Goal: Book appointment/travel/reservation

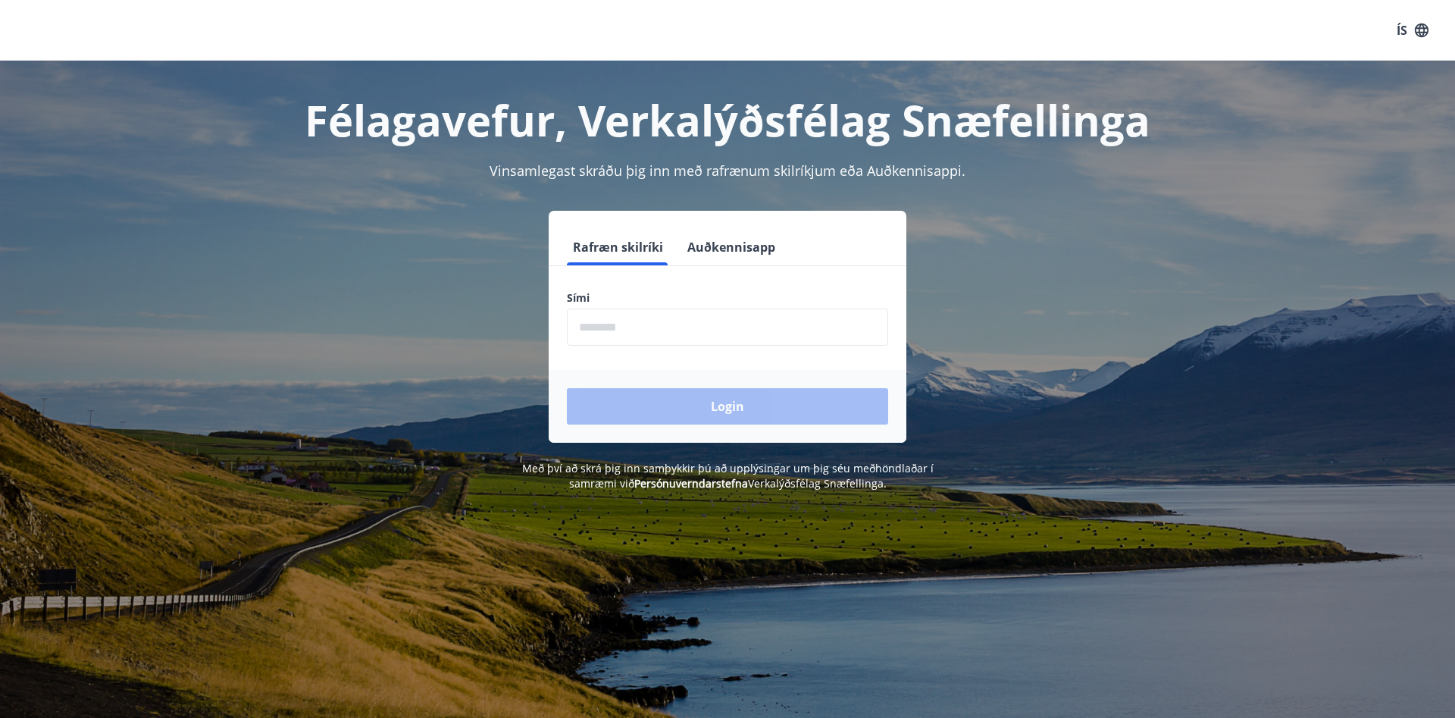
click at [649, 328] on input "phone" at bounding box center [727, 326] width 321 height 37
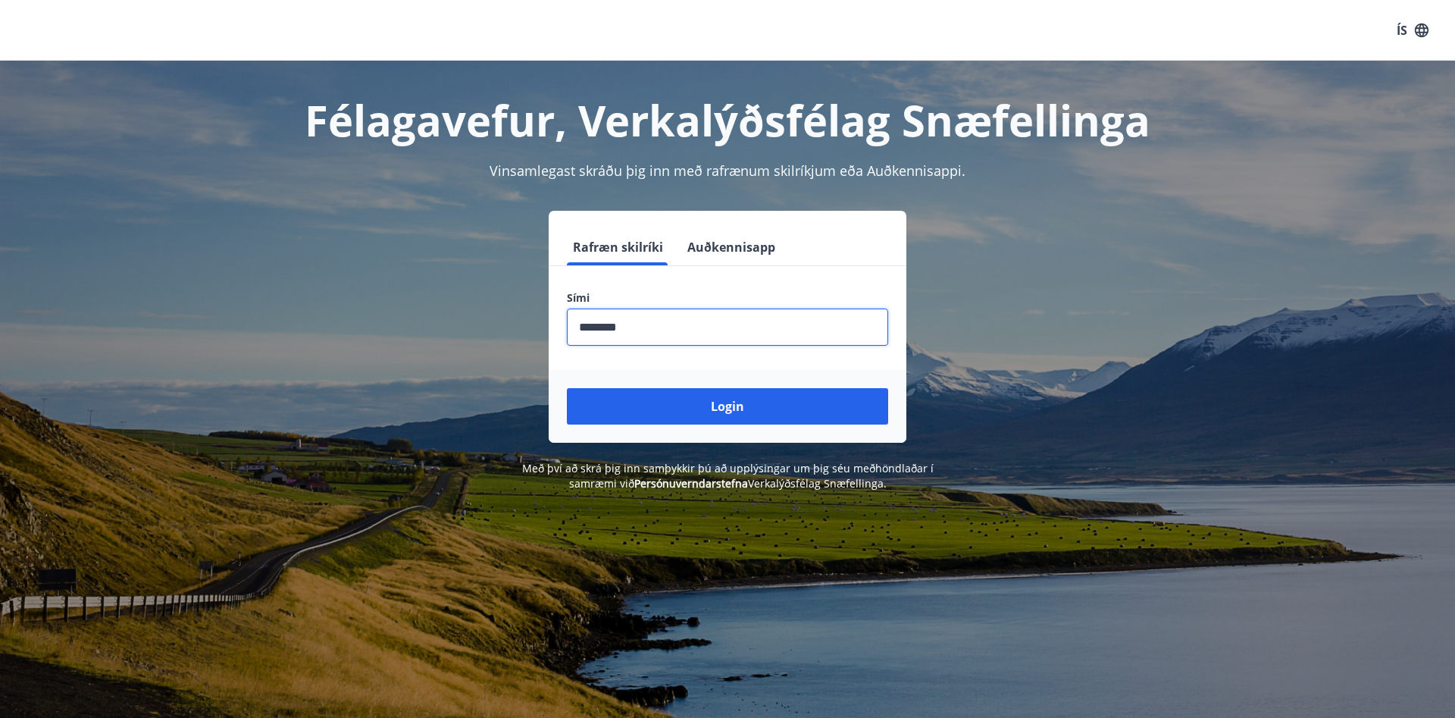
type input "********"
click at [772, 422] on button "Login" at bounding box center [727, 406] width 321 height 36
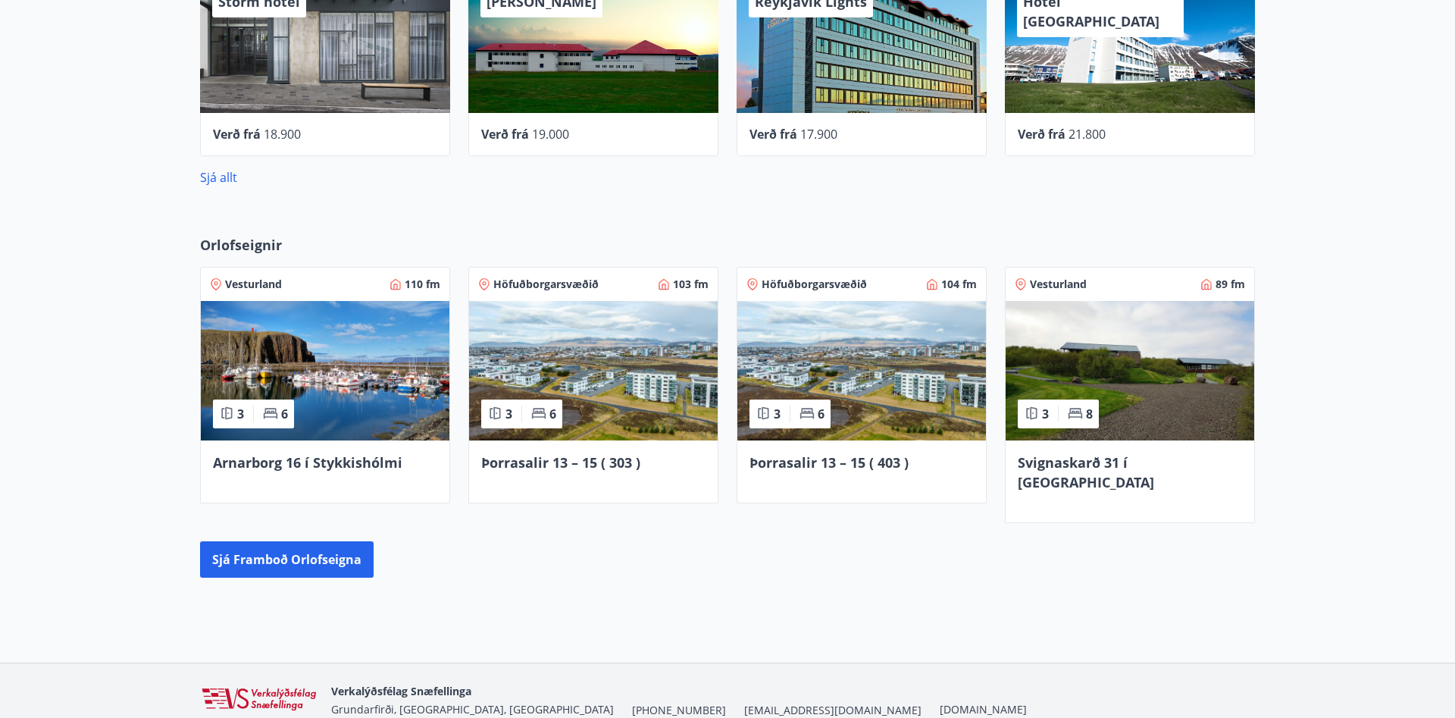
scroll to position [850, 0]
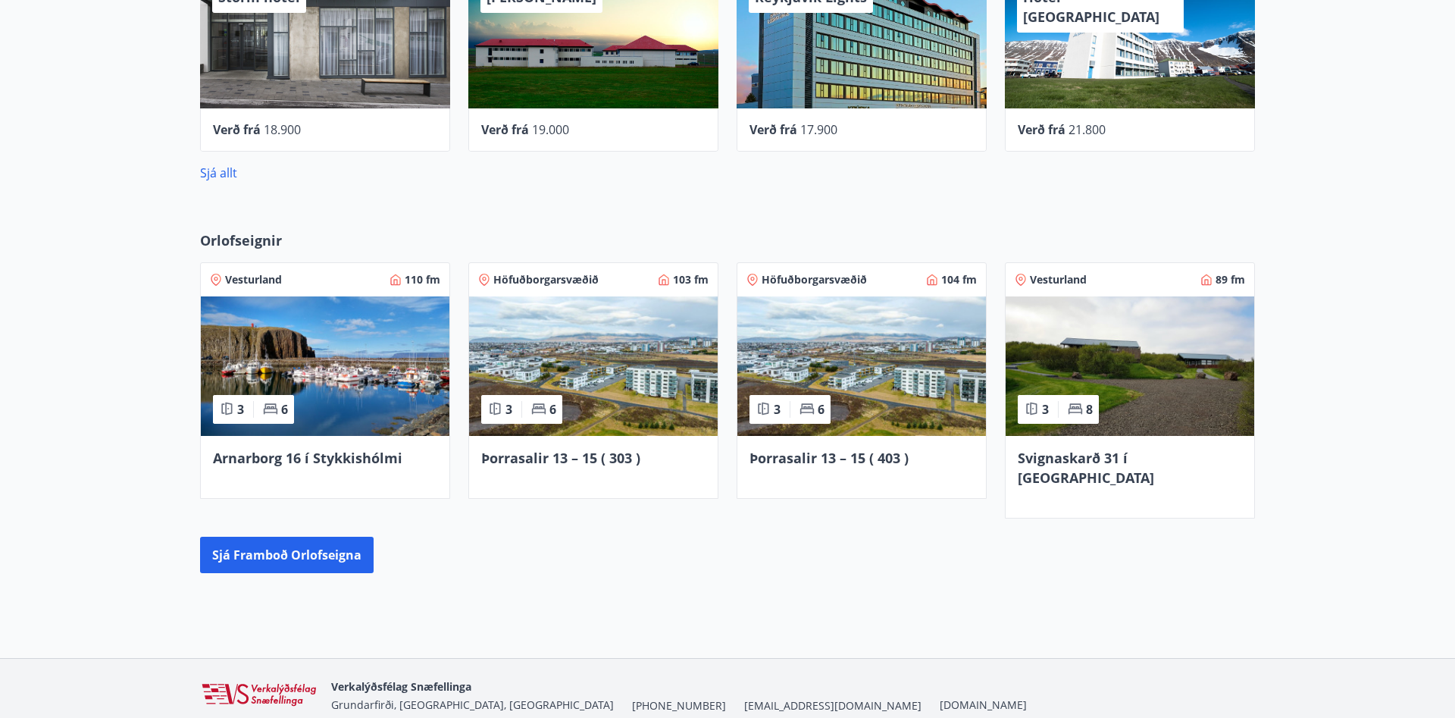
click at [580, 370] on img at bounding box center [593, 365] width 249 height 139
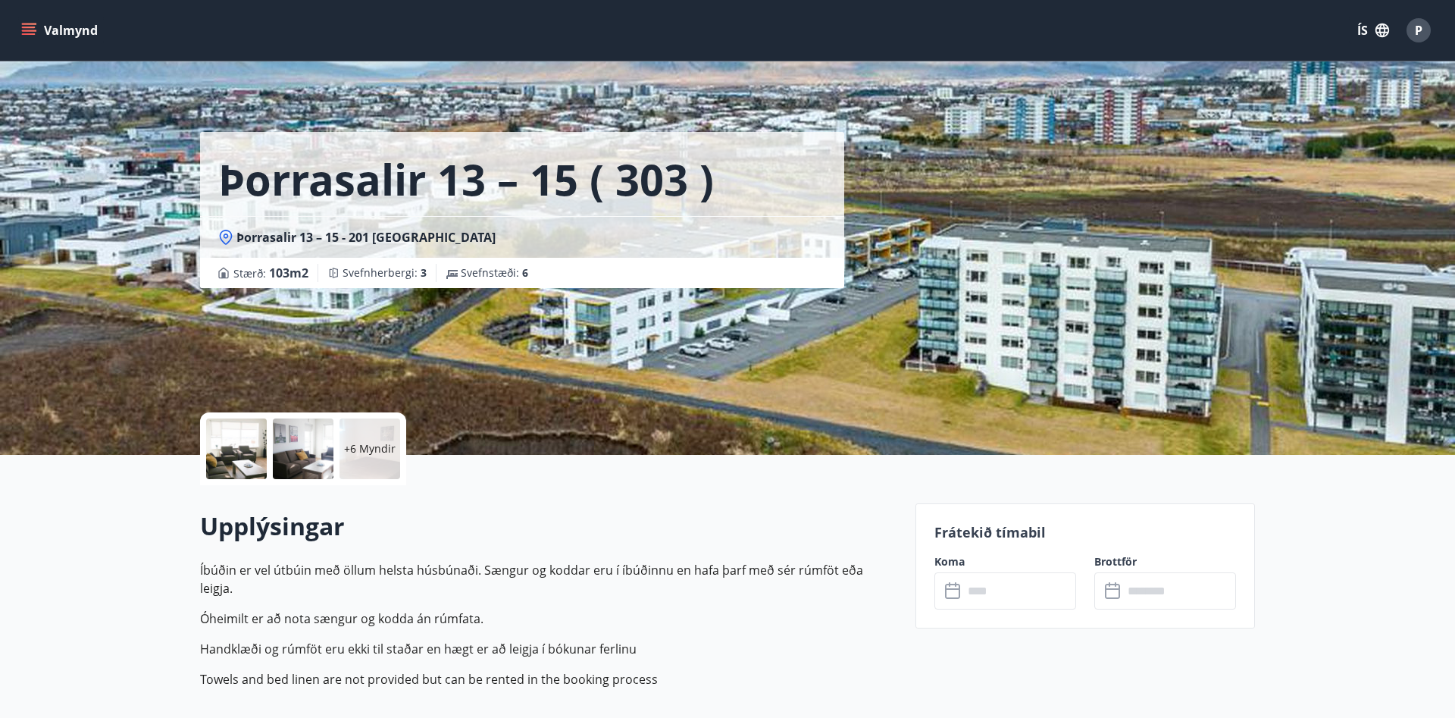
scroll to position [232, 0]
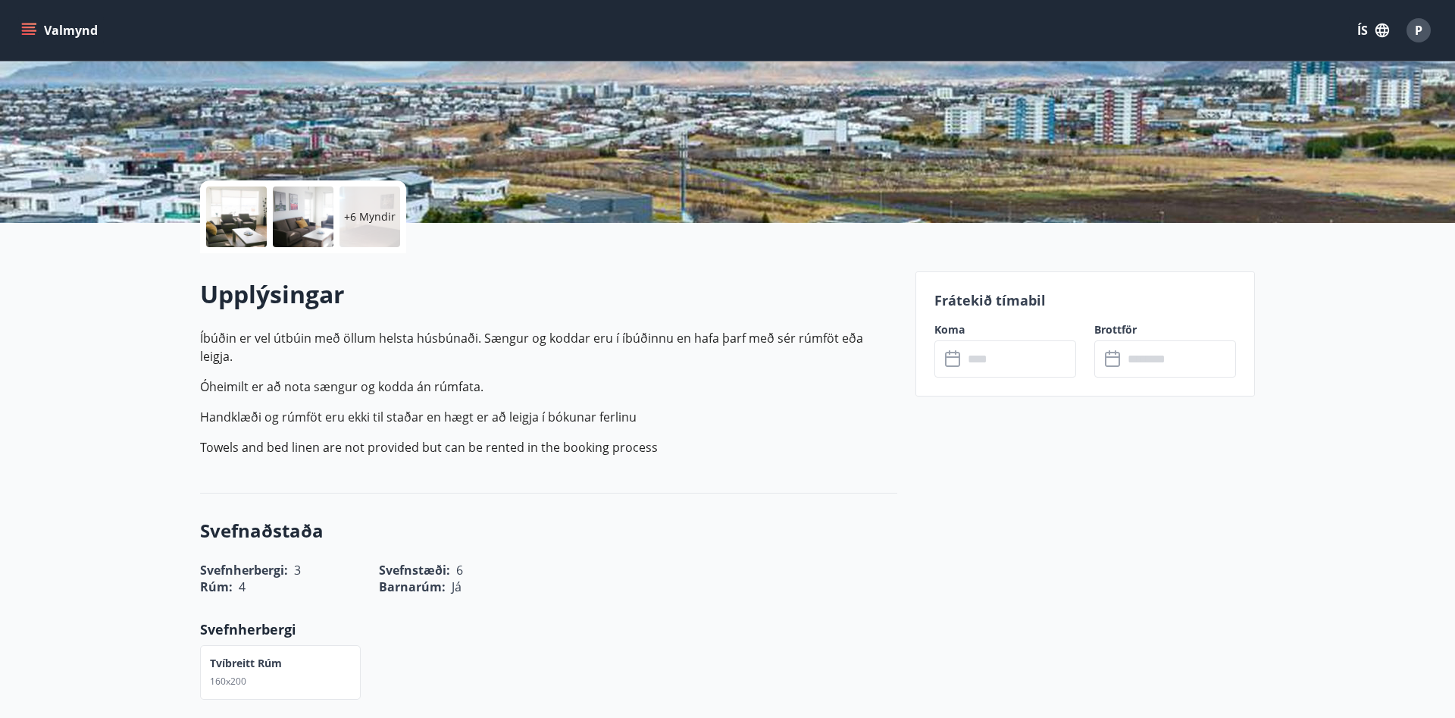
click at [1060, 364] on input "text" at bounding box center [1019, 358] width 113 height 37
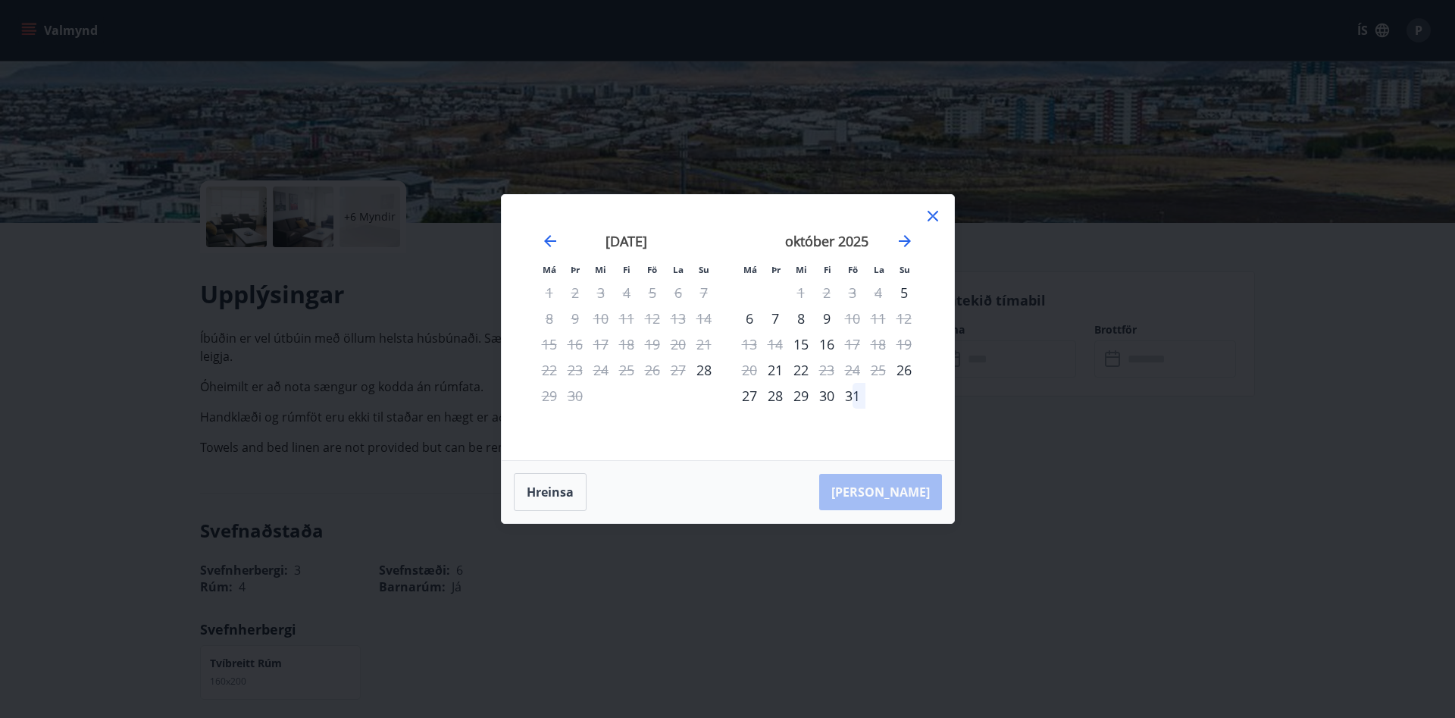
click at [902, 245] on icon "Move forward to switch to the next month." at bounding box center [905, 241] width 18 height 18
click at [907, 239] on icon "Move forward to switch to the next month." at bounding box center [905, 241] width 12 height 12
click at [546, 246] on icon "Move backward to switch to the previous month." at bounding box center [550, 241] width 18 height 18
click at [907, 241] on icon "Move forward to switch to the next month." at bounding box center [905, 241] width 12 height 12
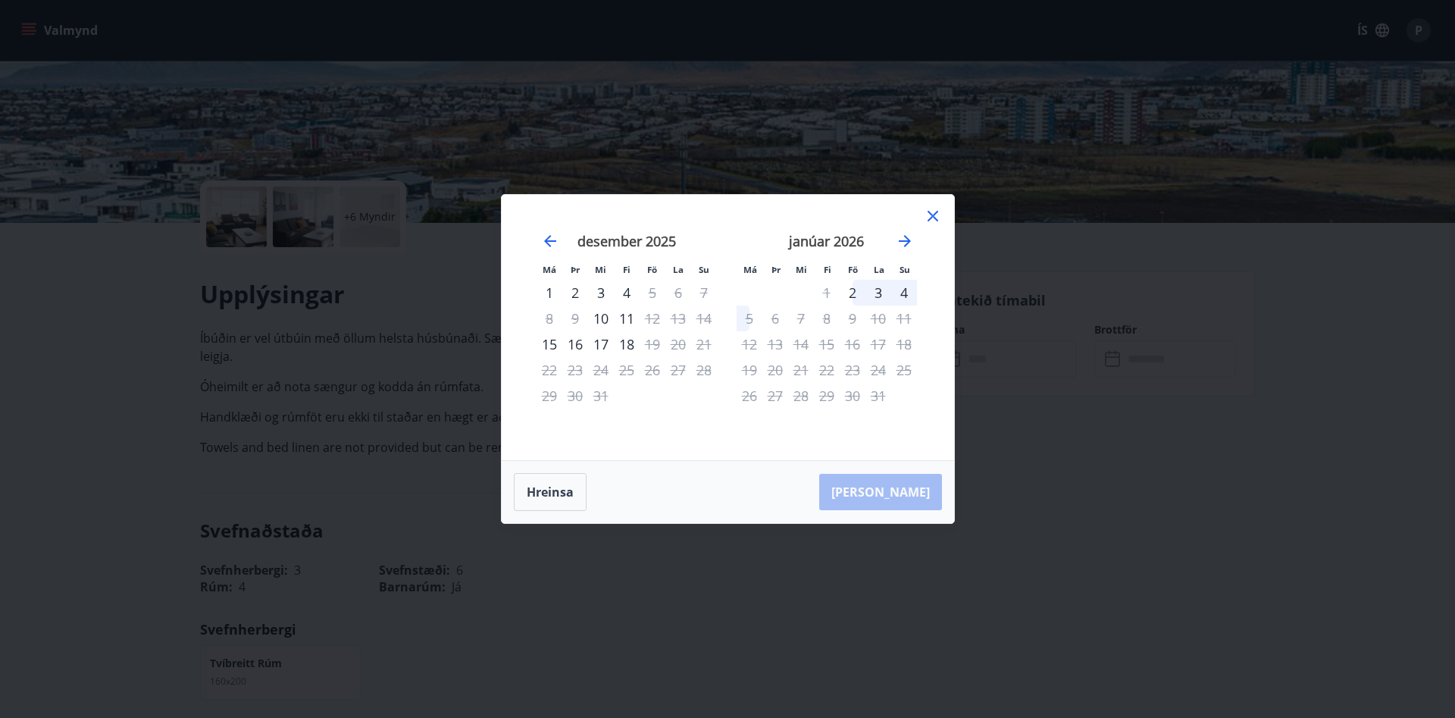
click at [907, 237] on icon "Move forward to switch to the next month." at bounding box center [905, 241] width 12 height 12
click at [911, 239] on icon "Move forward to switch to the next month." at bounding box center [905, 241] width 18 height 18
click at [906, 248] on icon "Move forward to switch to the next month." at bounding box center [905, 241] width 18 height 18
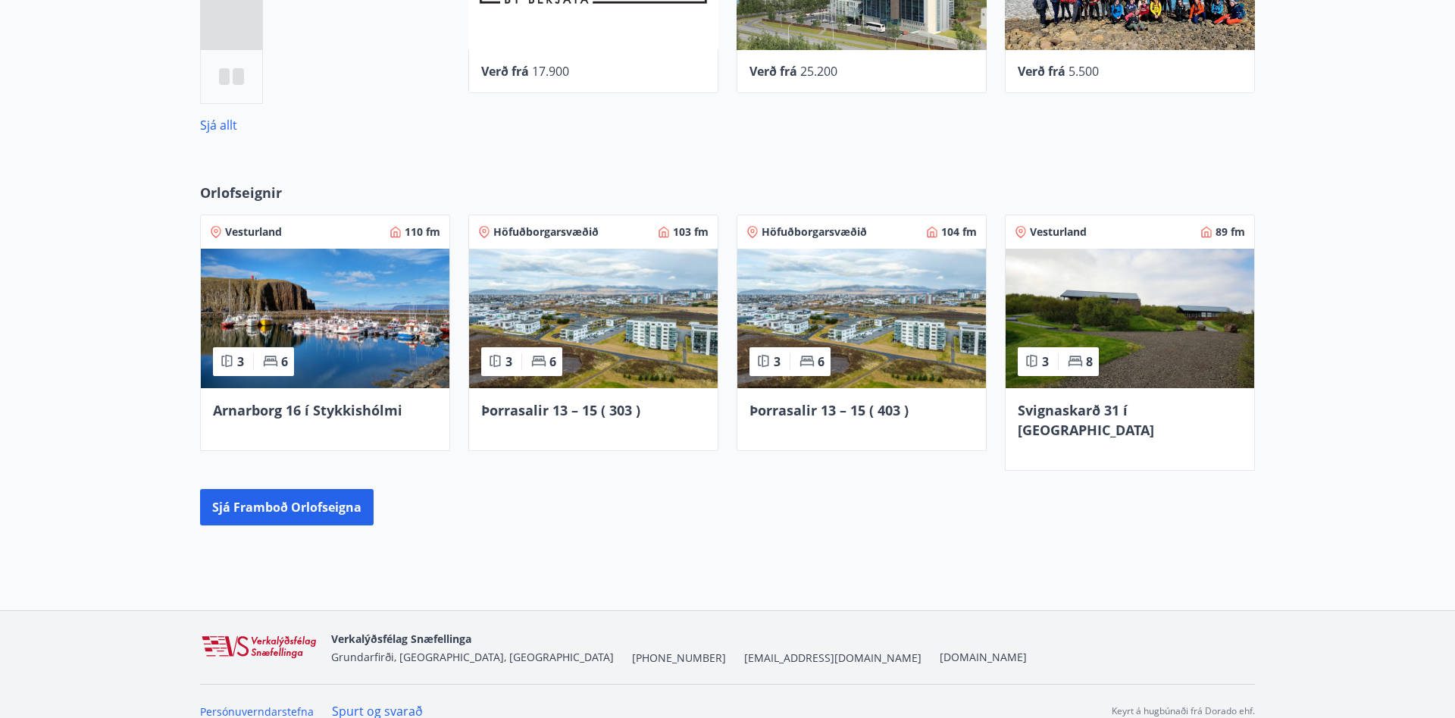
scroll to position [898, 0]
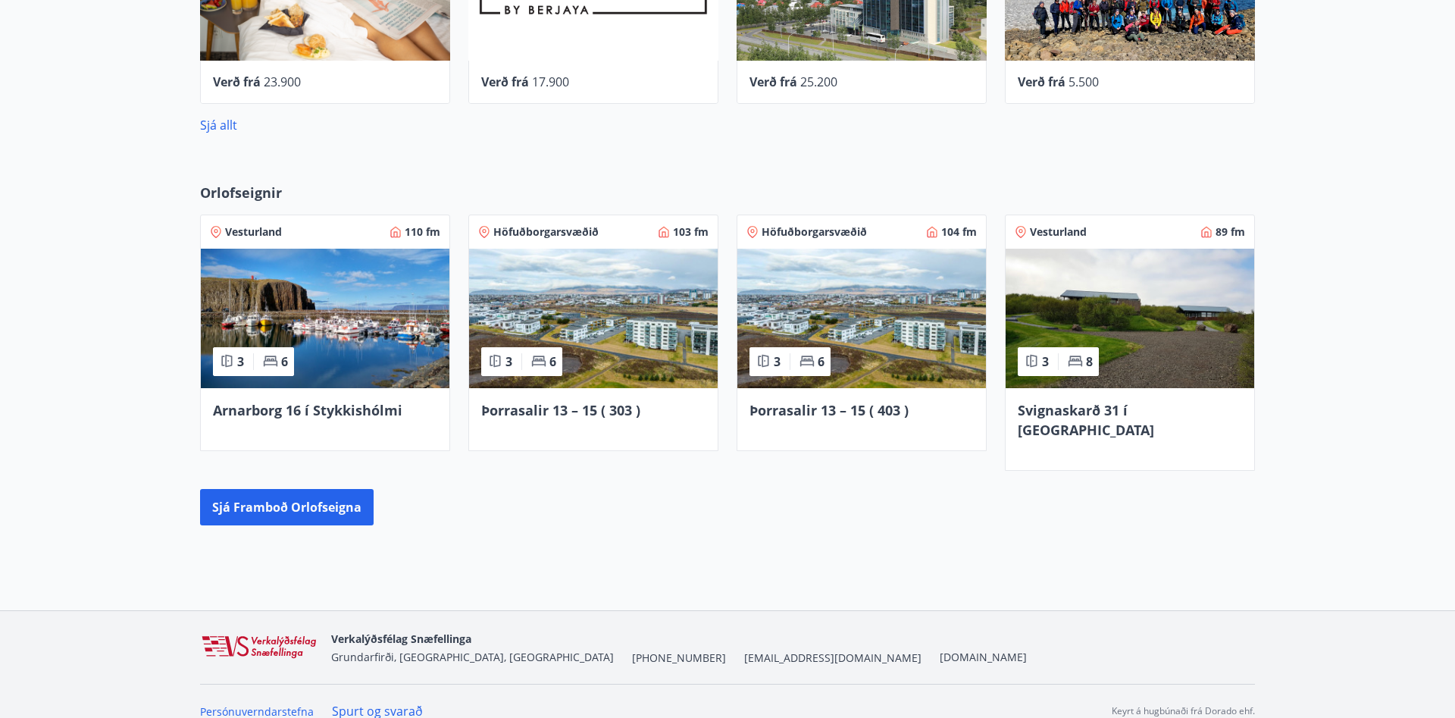
click at [918, 324] on img at bounding box center [861, 318] width 249 height 139
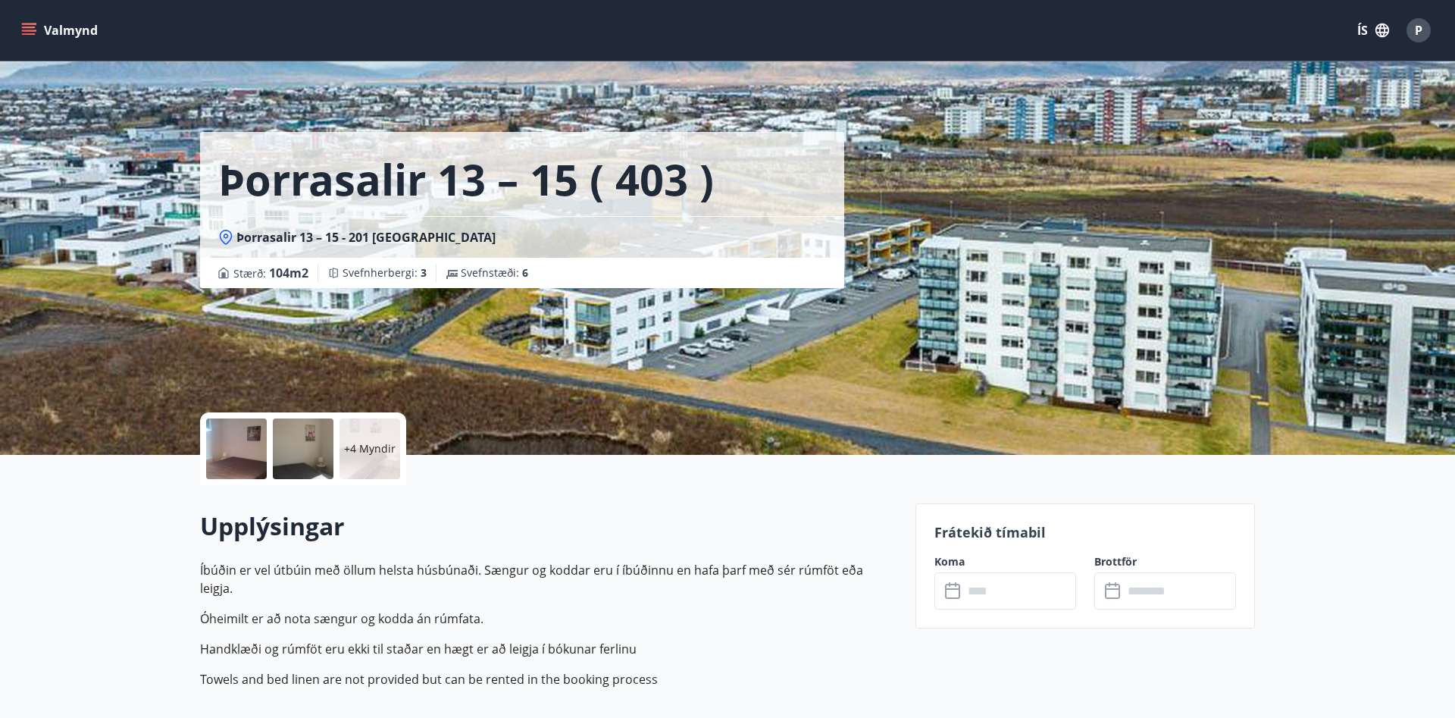
click at [1036, 606] on input "text" at bounding box center [1019, 590] width 113 height 37
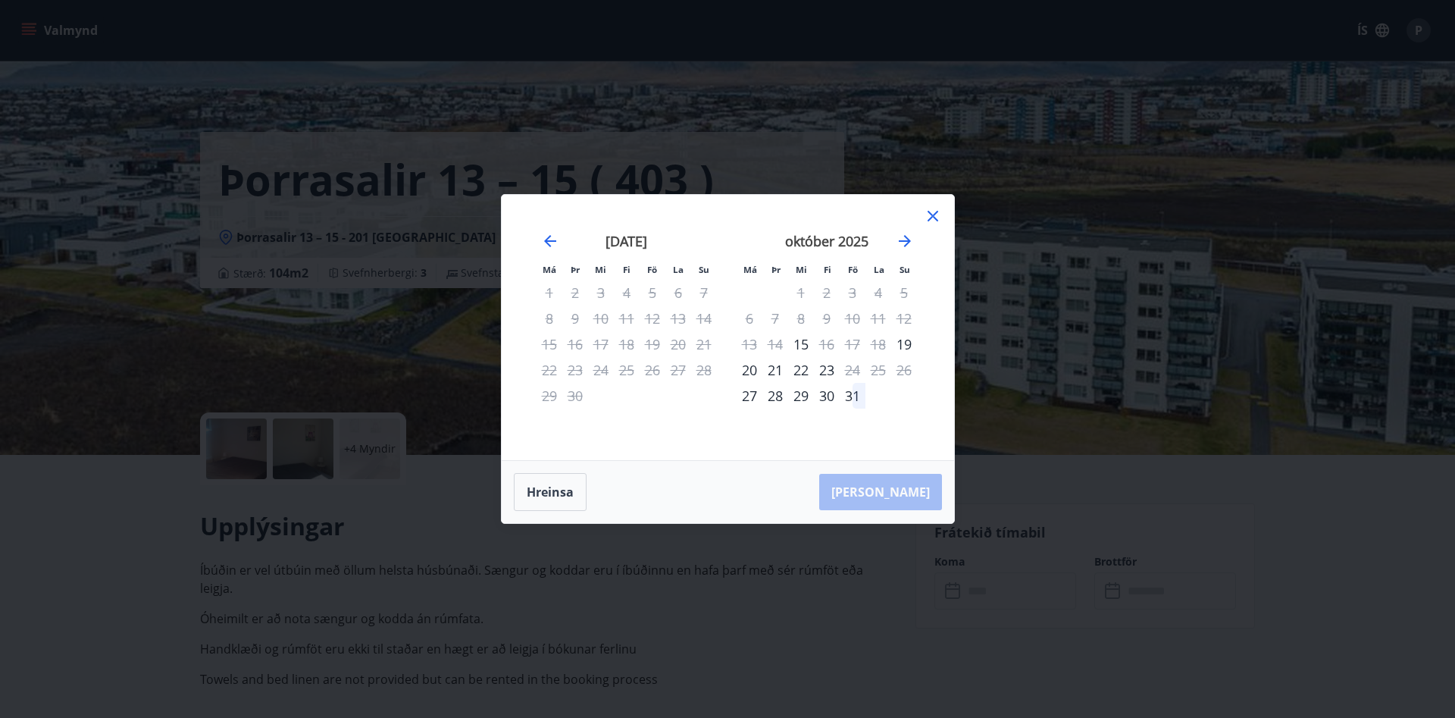
click at [908, 233] on icon "Move forward to switch to the next month." at bounding box center [905, 241] width 18 height 18
click at [905, 242] on icon "Move forward to switch to the next month." at bounding box center [905, 241] width 18 height 18
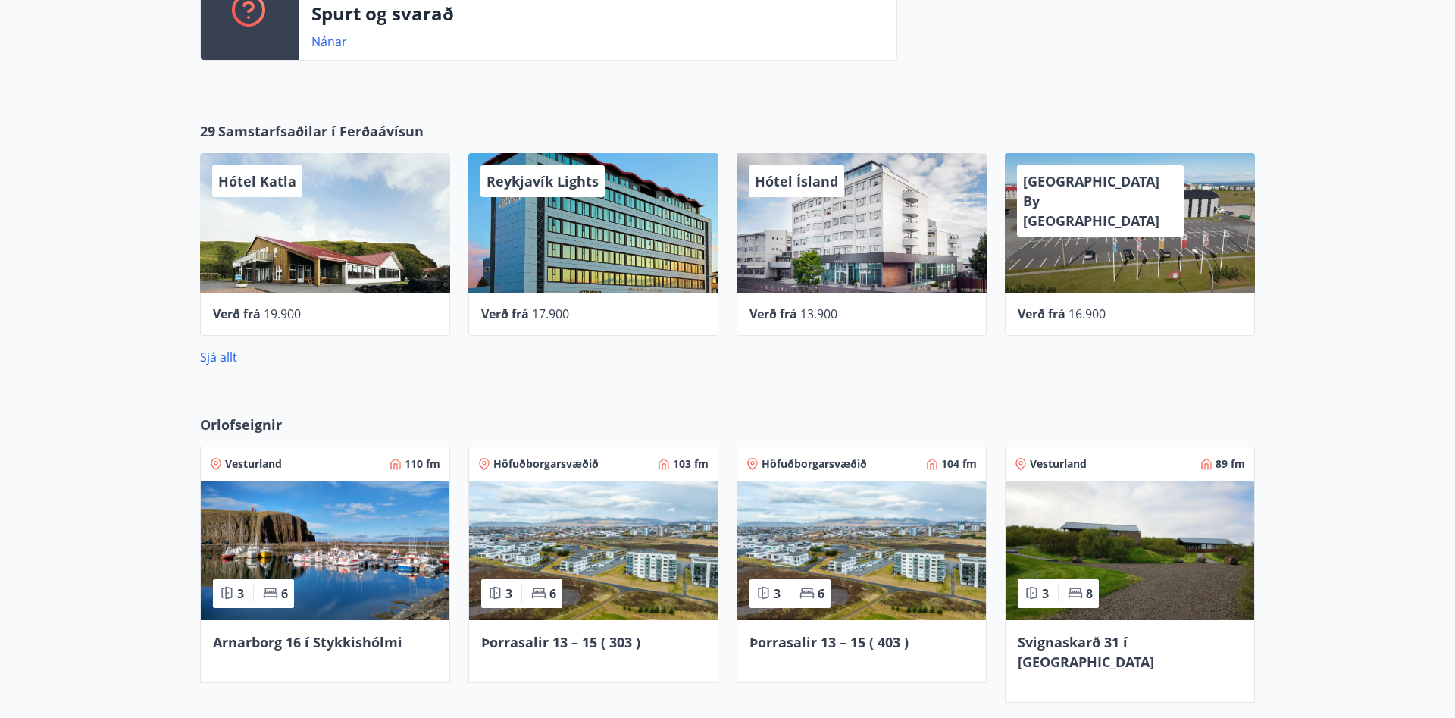
scroll to position [898, 0]
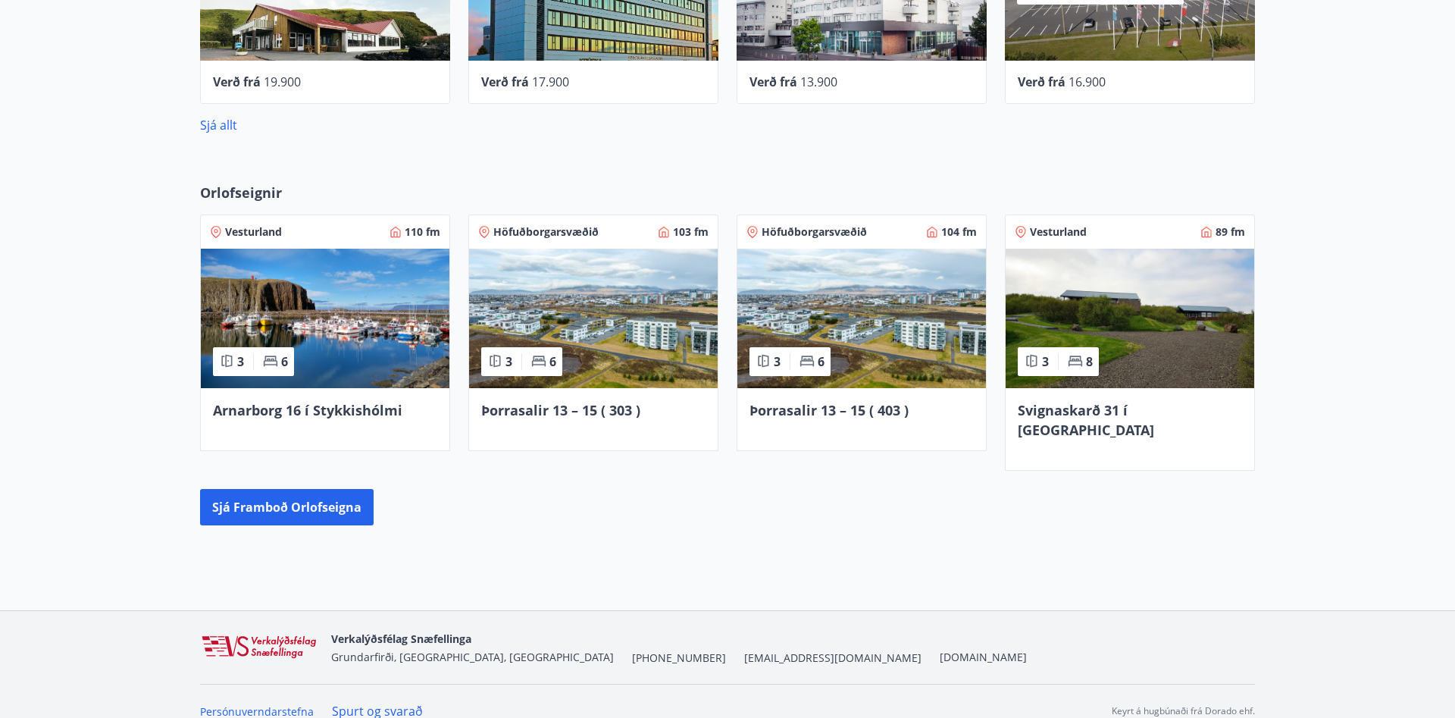
click at [414, 336] on img at bounding box center [325, 318] width 249 height 139
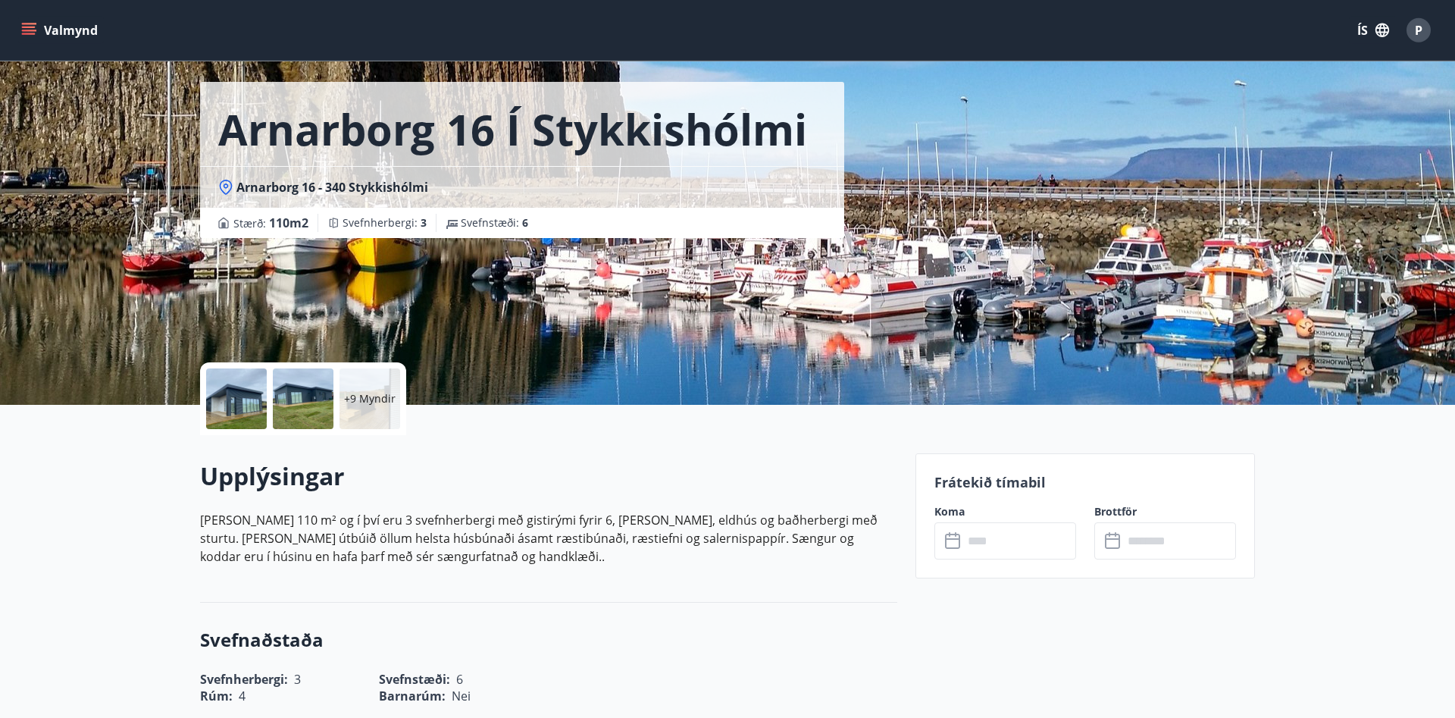
scroll to position [232, 0]
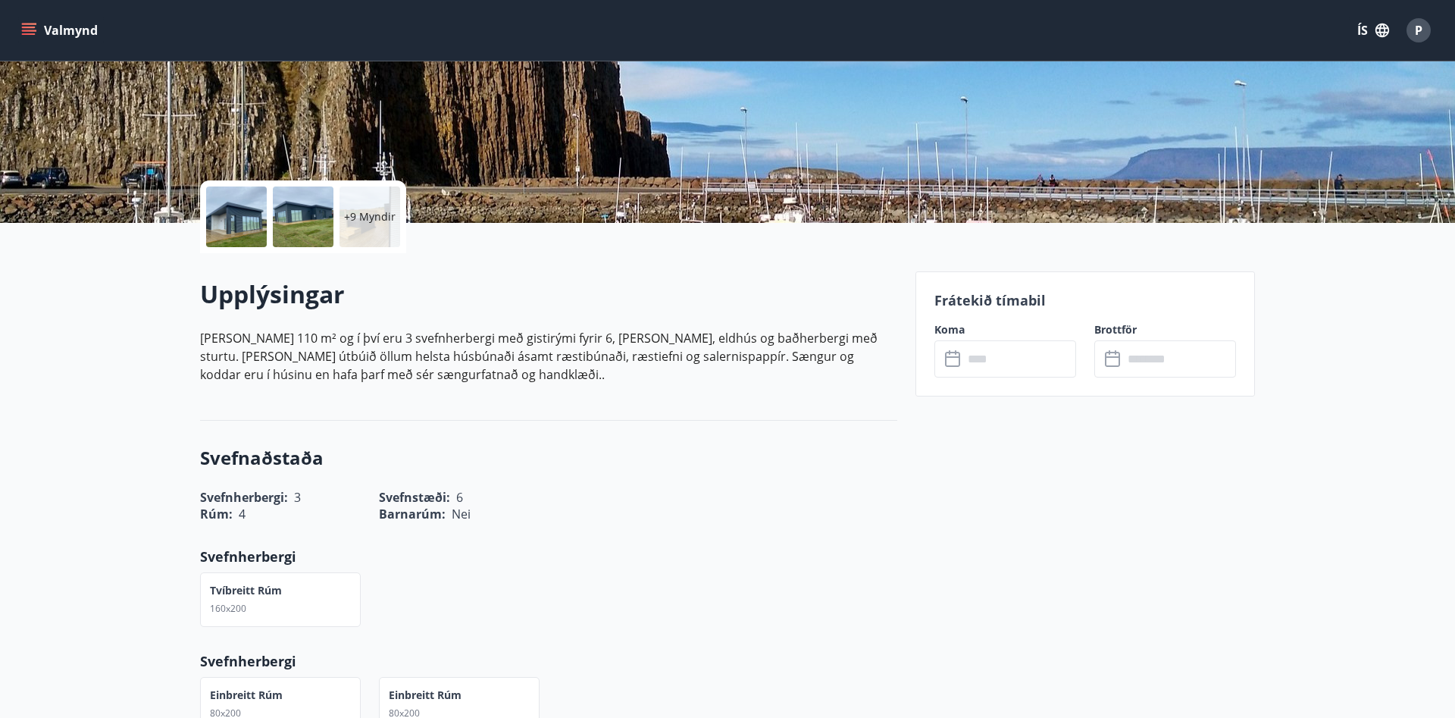
click at [990, 344] on input "text" at bounding box center [1019, 358] width 113 height 37
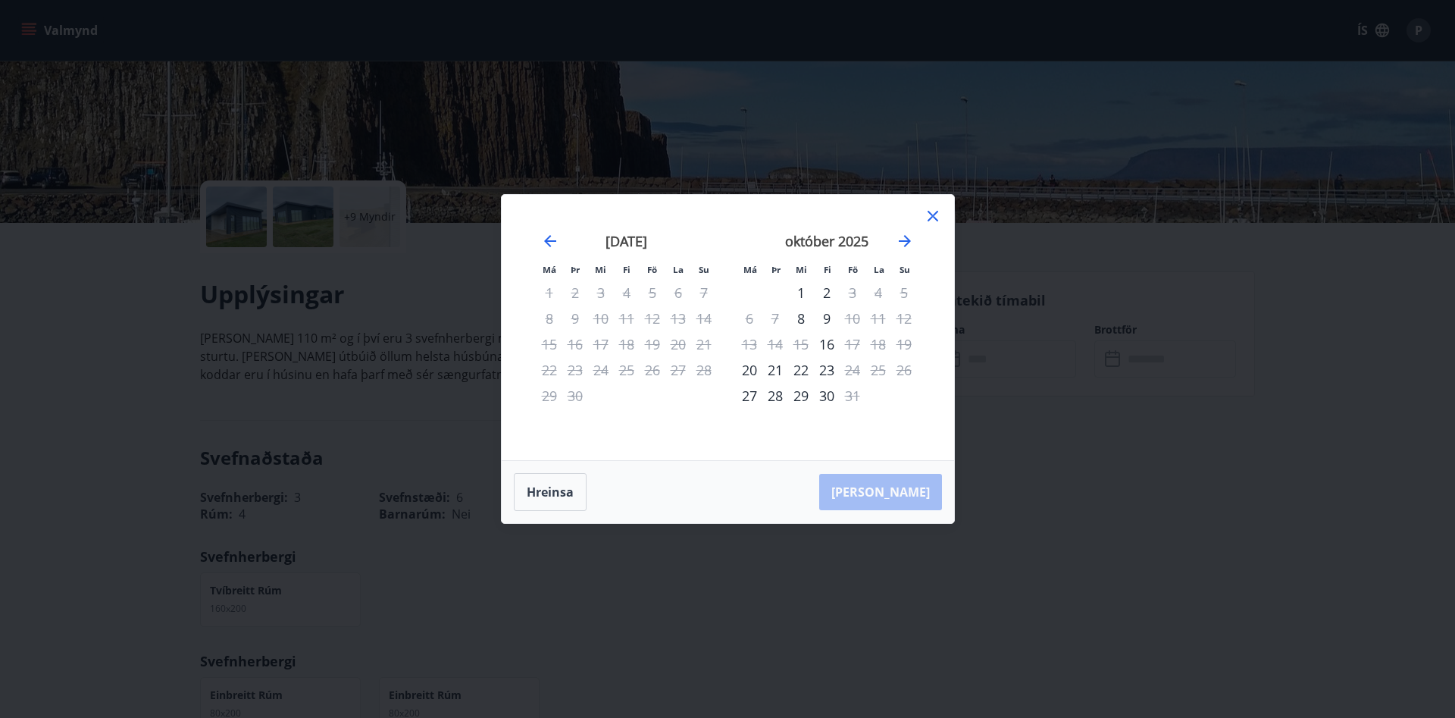
click at [905, 241] on icon "Move forward to switch to the next month." at bounding box center [905, 241] width 12 height 12
click at [905, 233] on icon "Move forward to switch to the next month." at bounding box center [905, 241] width 18 height 18
click at [906, 242] on icon "Move forward to switch to the next month." at bounding box center [905, 241] width 12 height 12
click at [936, 210] on icon at bounding box center [933, 216] width 18 height 18
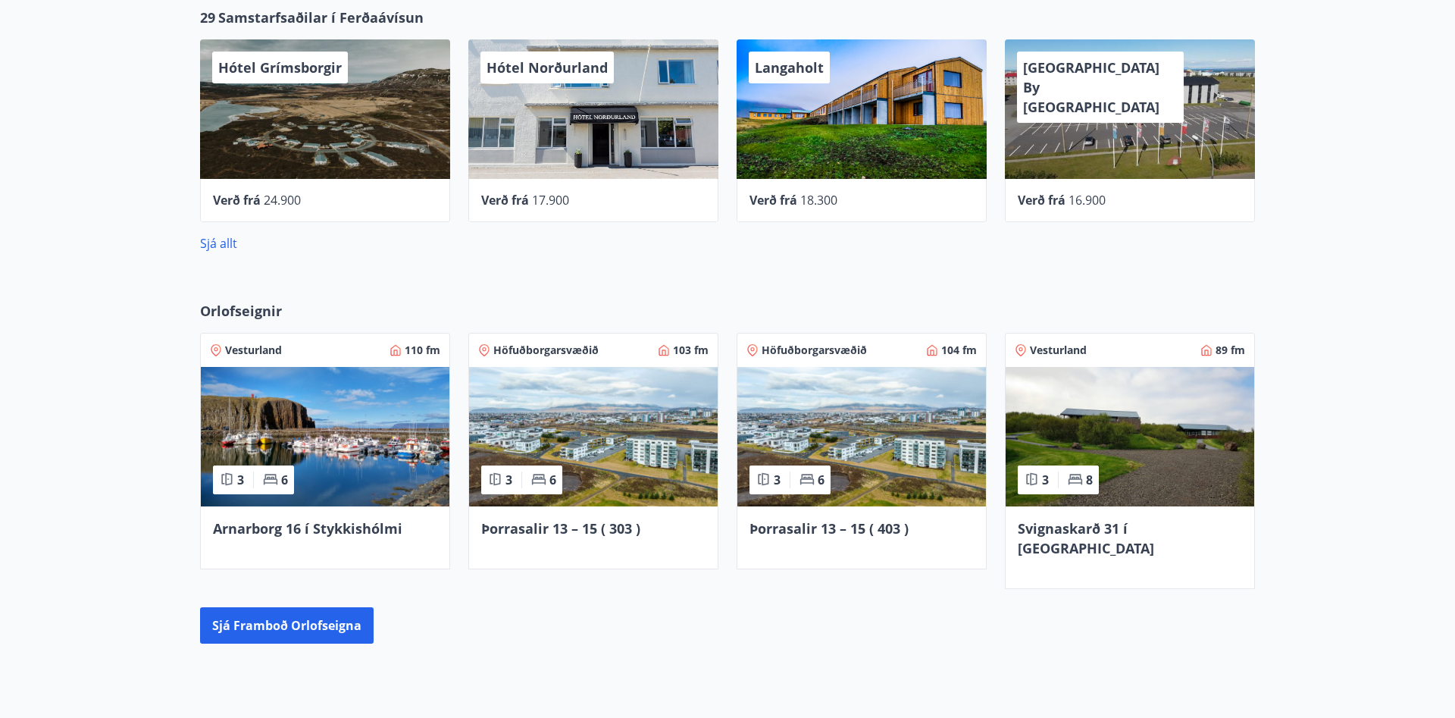
scroll to position [898, 0]
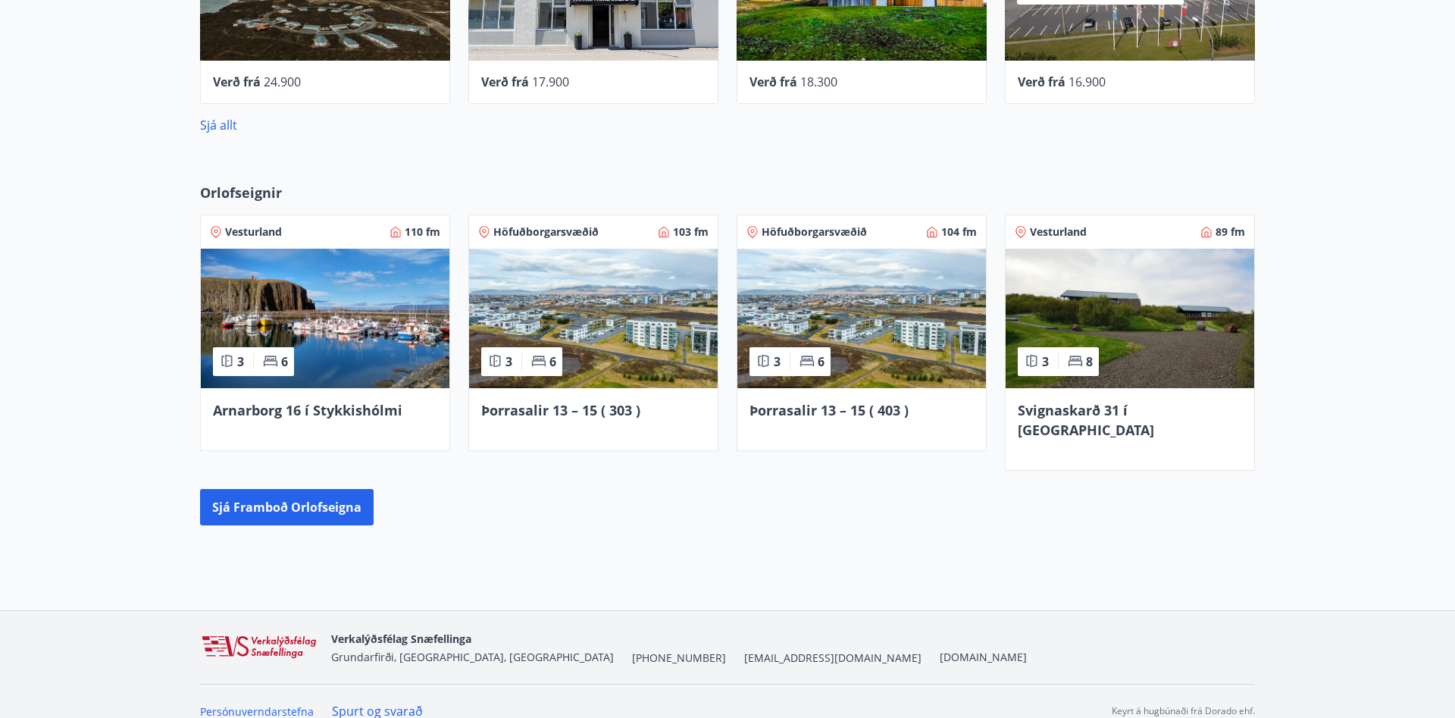
click at [1157, 327] on img at bounding box center [1129, 318] width 249 height 139
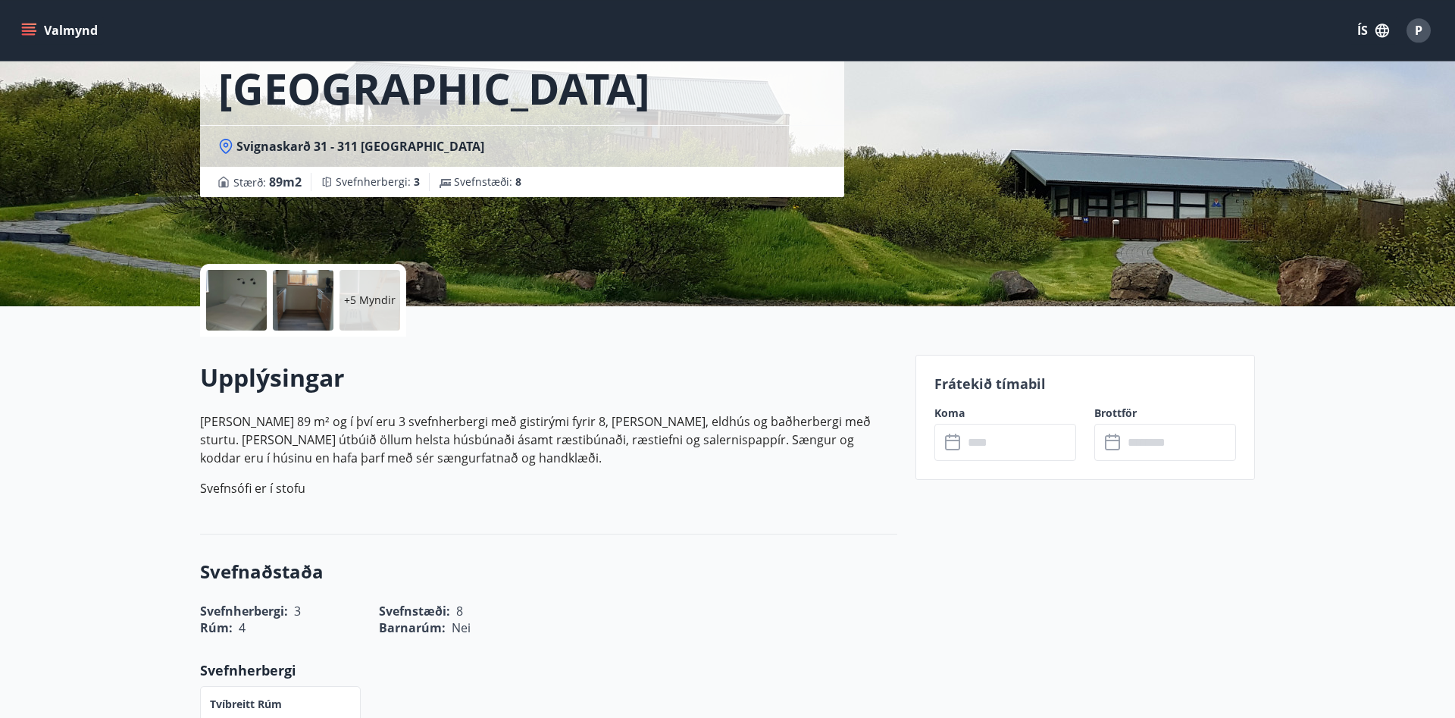
scroll to position [232, 0]
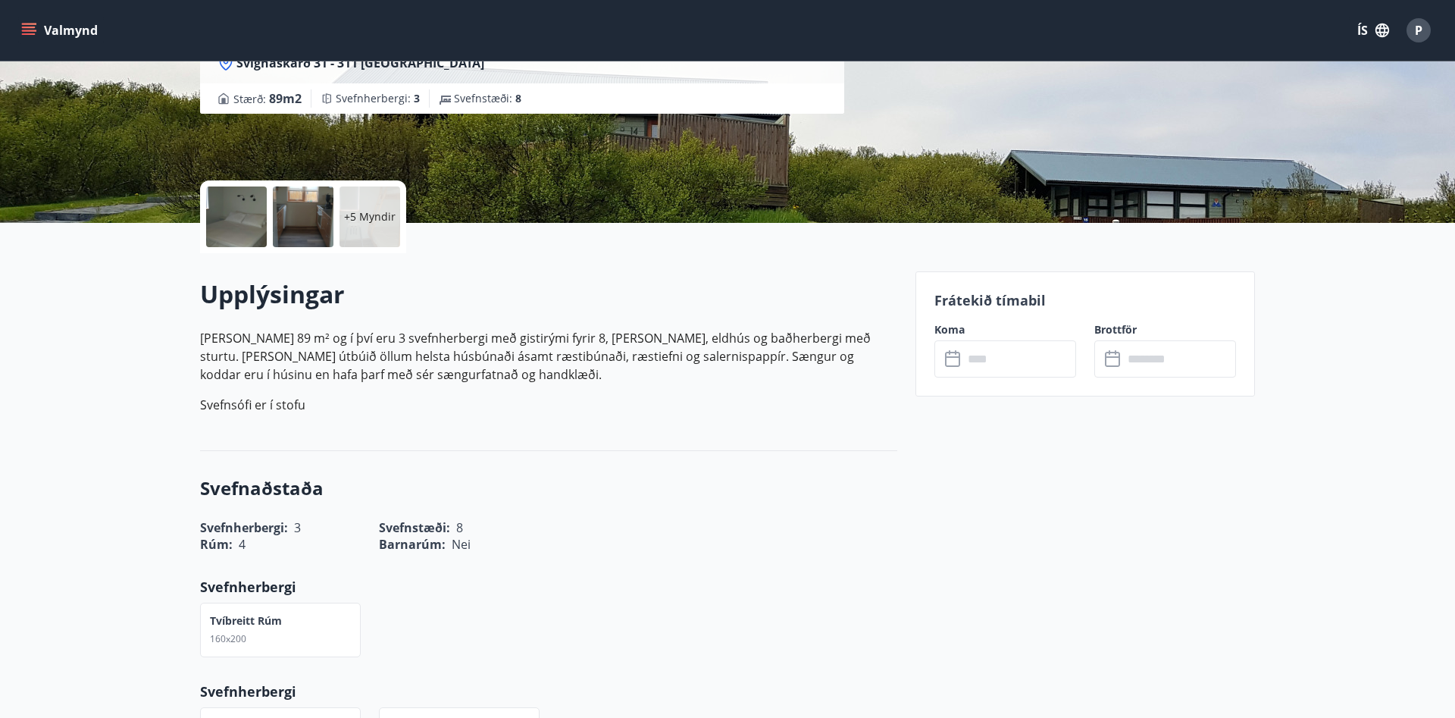
click at [1021, 361] on input "text" at bounding box center [1019, 358] width 113 height 37
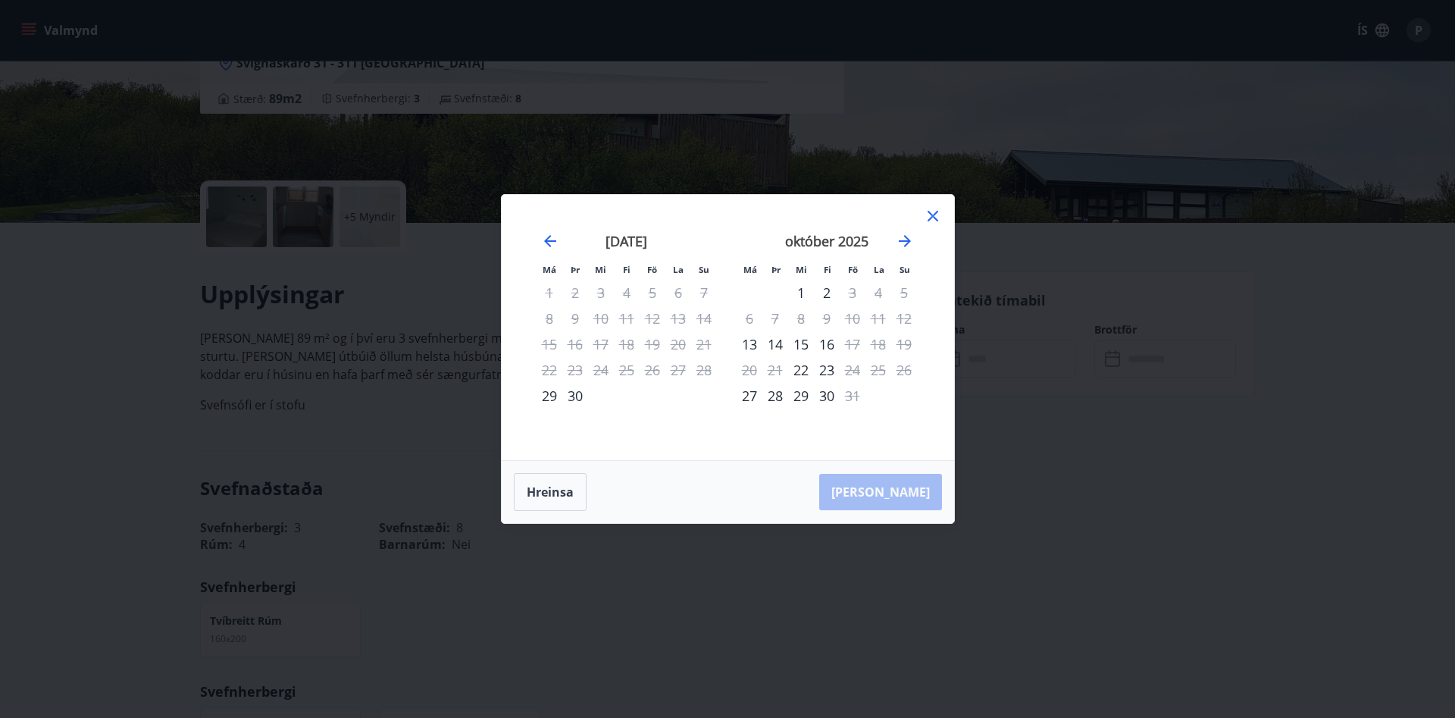
click at [914, 242] on div "október 2025" at bounding box center [826, 246] width 180 height 67
click at [906, 242] on icon "Move forward to switch to the next month." at bounding box center [905, 241] width 12 height 12
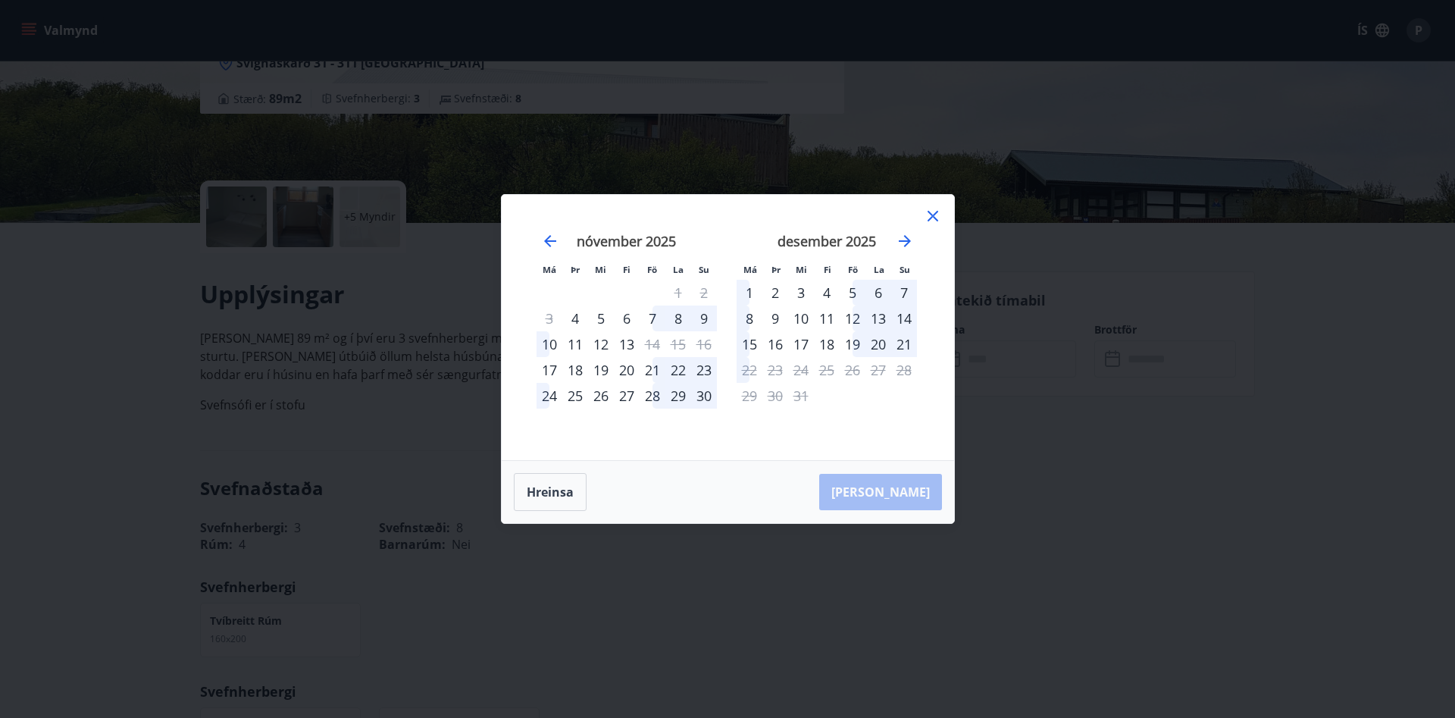
click at [906, 242] on icon "Move forward to switch to the next month." at bounding box center [905, 241] width 12 height 12
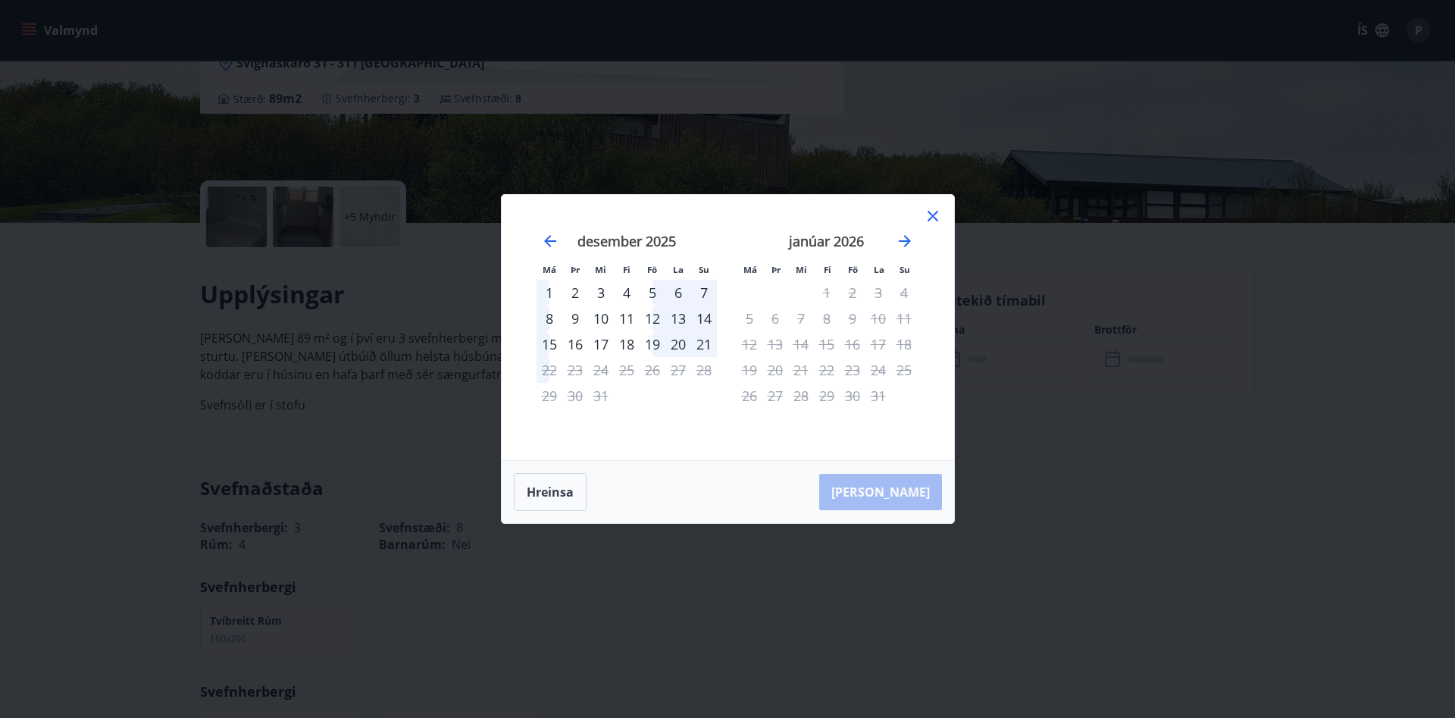
click at [1093, 544] on div "Má Þr Mi Fi Fö La Su Má Þr Mi Fi Fö La Su [DATE] 1 2 3 4 5 6 7 8 9 10 11 12 13 …" at bounding box center [727, 359] width 1455 height 718
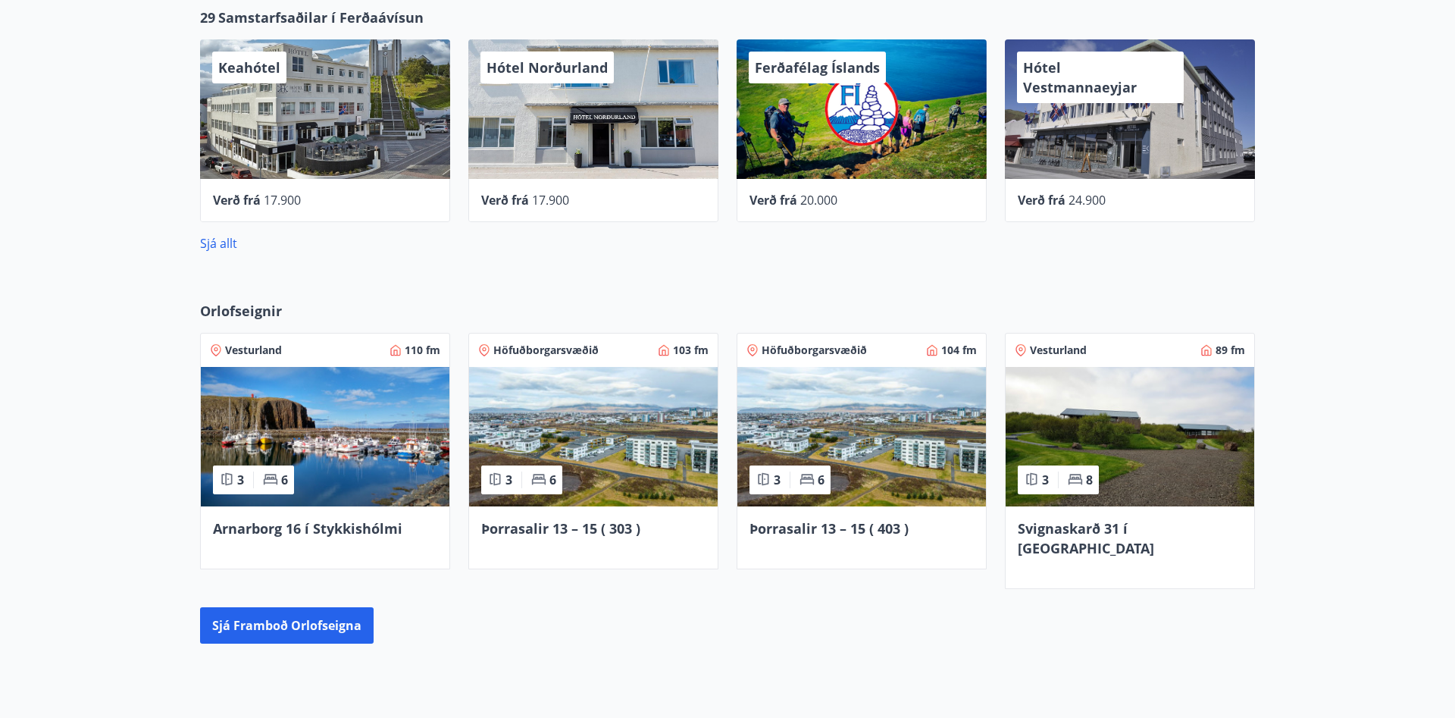
scroll to position [898, 0]
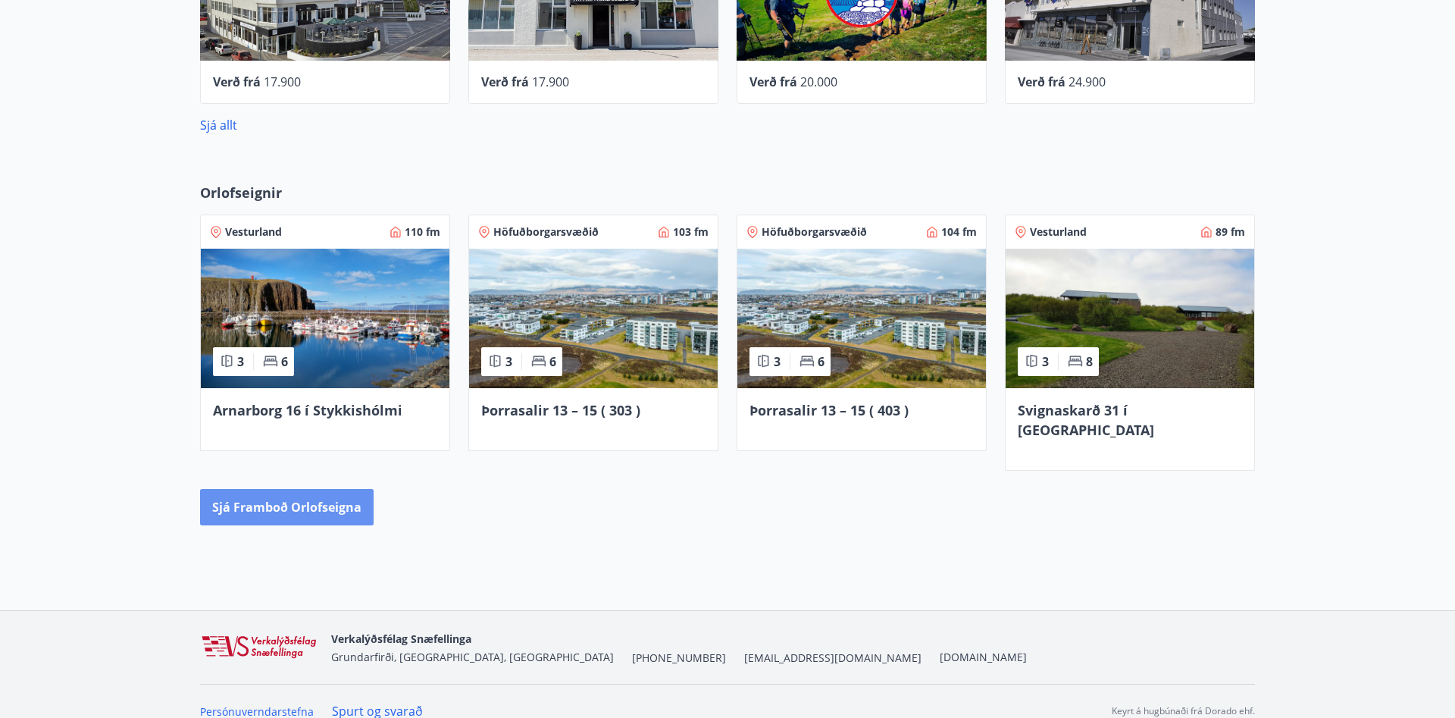
click at [295, 497] on button "Sjá framboð orlofseigna" at bounding box center [287, 507] width 174 height 36
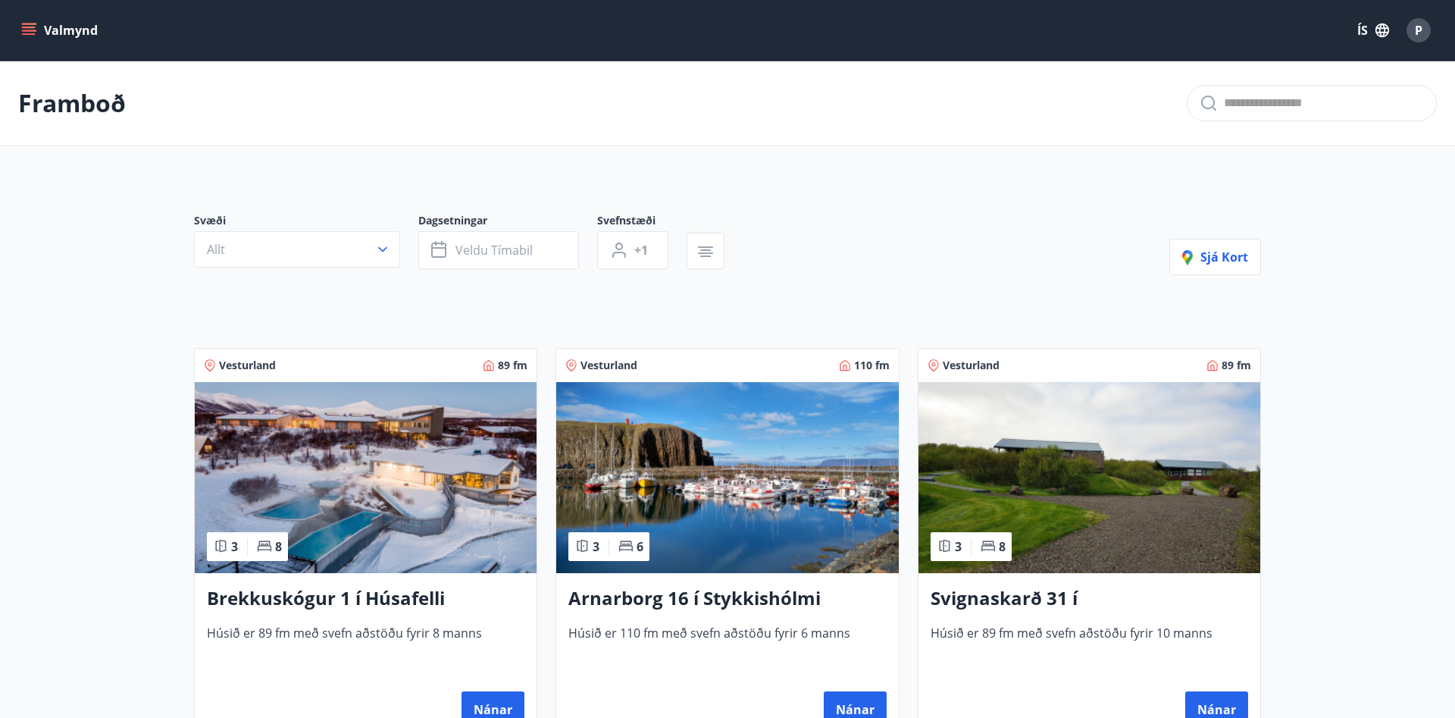
scroll to position [386, 0]
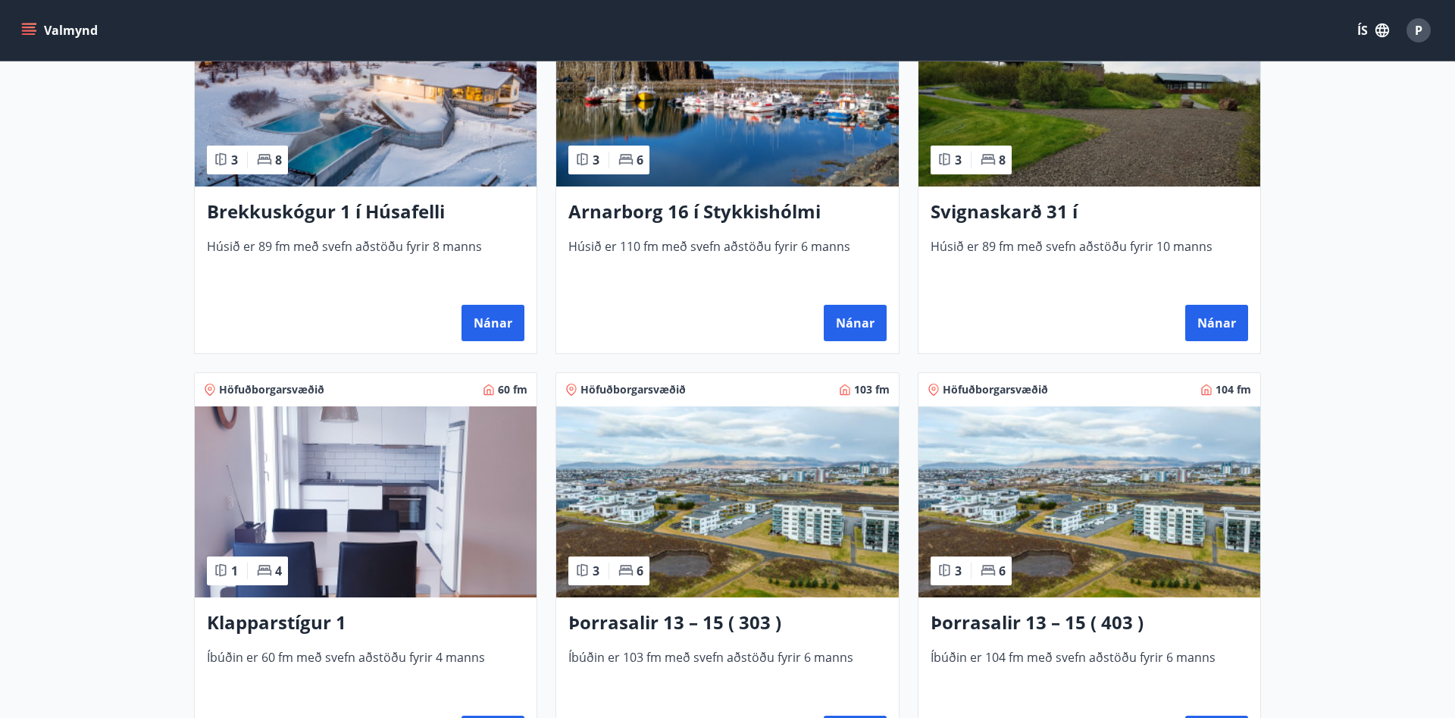
click at [414, 170] on img at bounding box center [366, 90] width 342 height 191
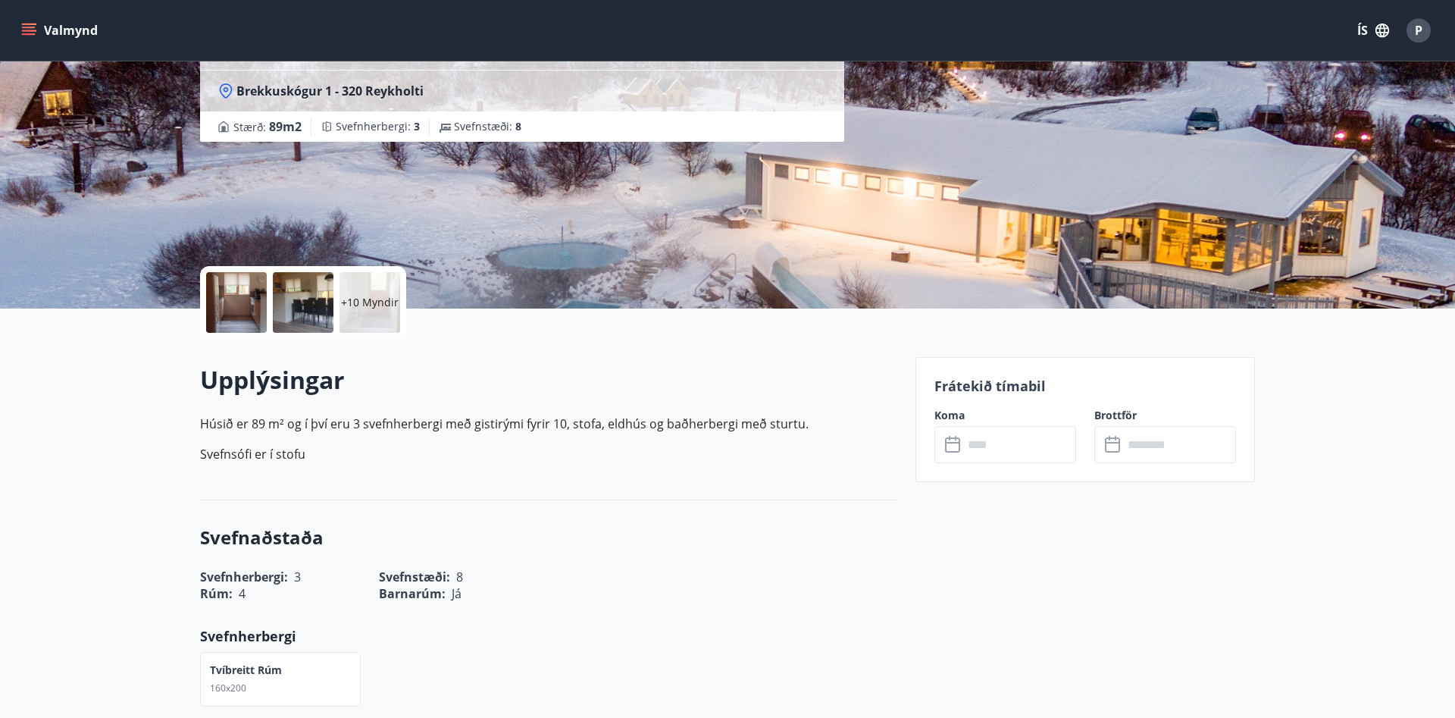
scroll to position [155, 0]
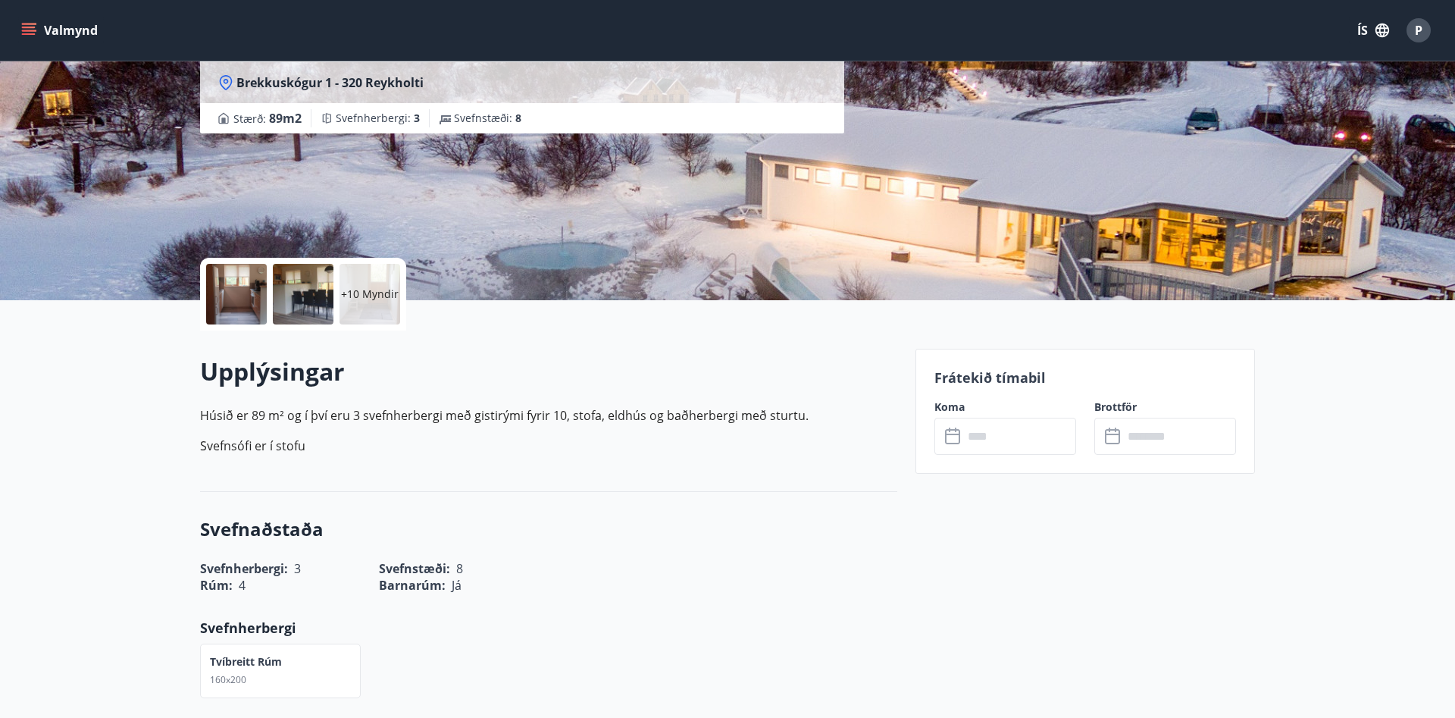
click at [1008, 443] on input "text" at bounding box center [1019, 435] width 113 height 37
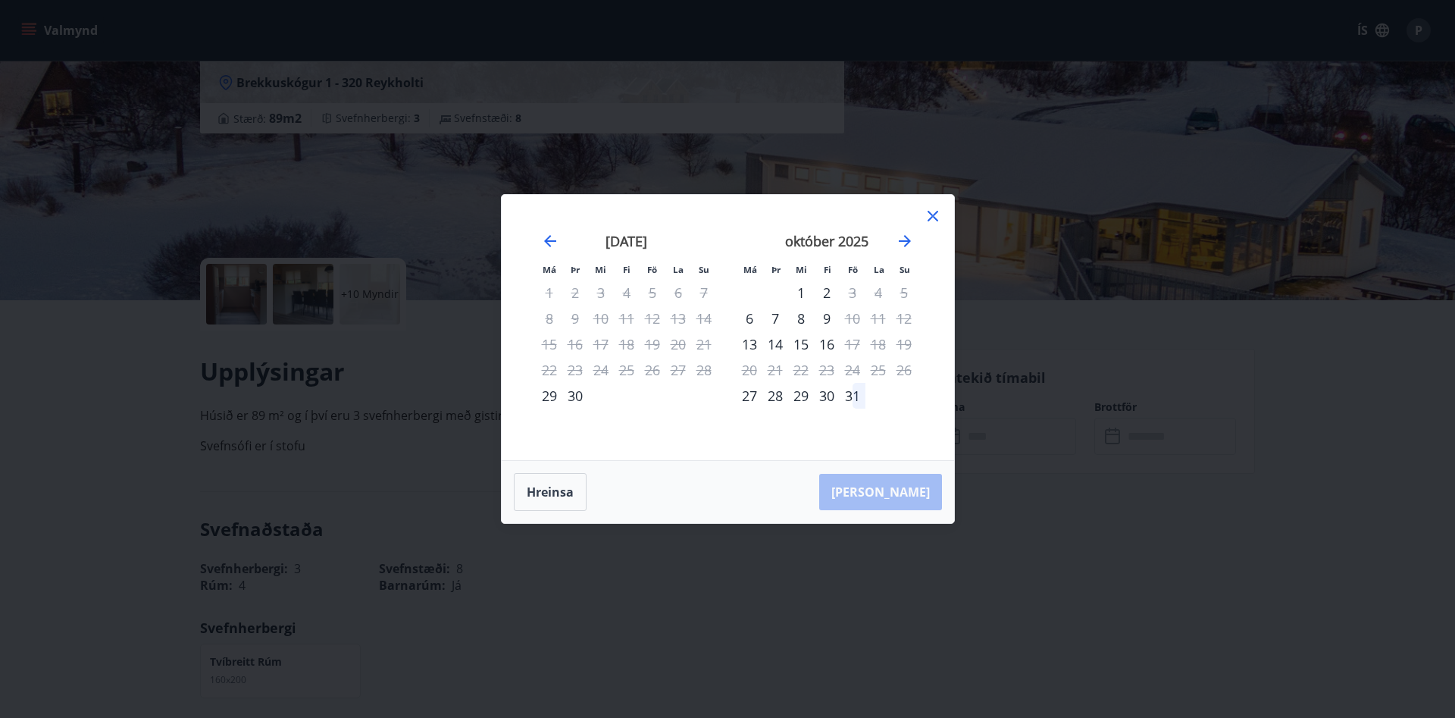
click at [909, 245] on icon "Move forward to switch to the next month." at bounding box center [905, 241] width 18 height 18
click at [900, 239] on icon "Move forward to switch to the next month." at bounding box center [905, 241] width 18 height 18
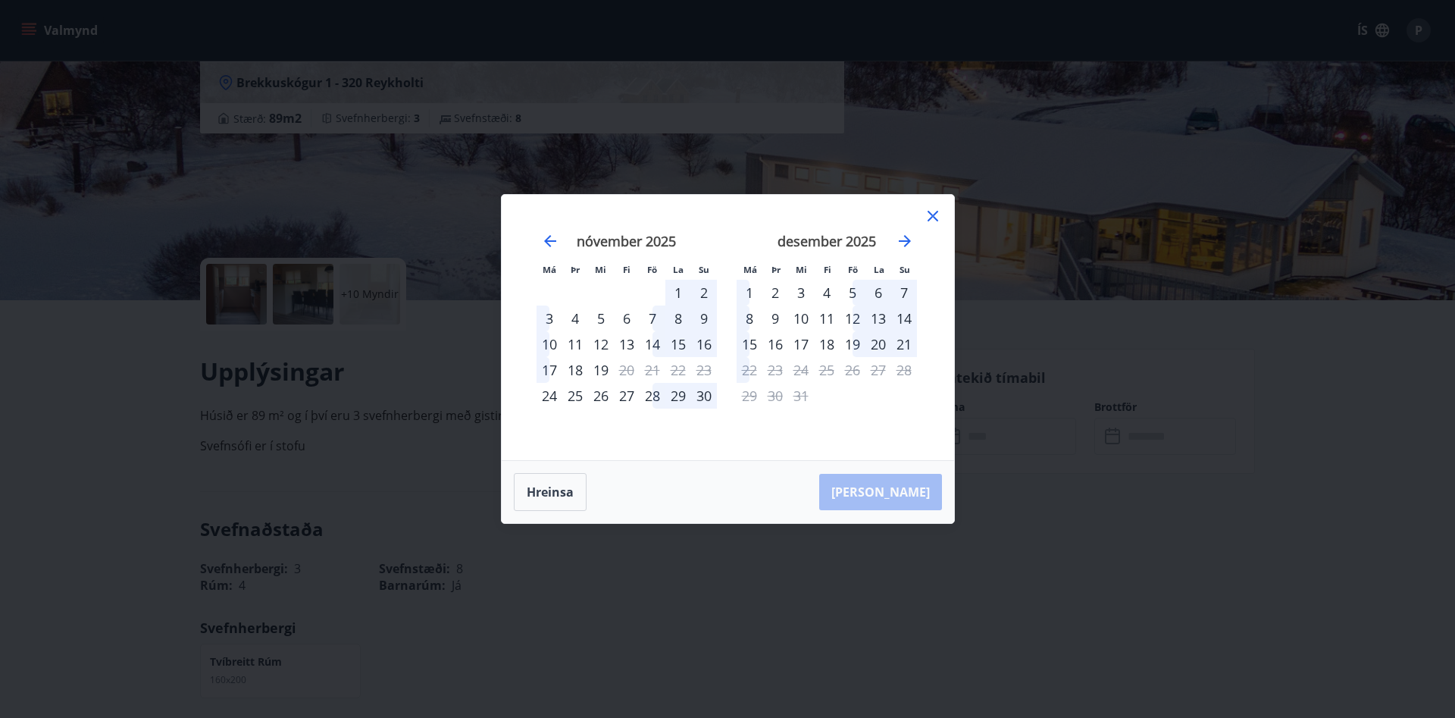
click at [900, 239] on icon "Move forward to switch to the next month." at bounding box center [905, 241] width 18 height 18
click at [925, 220] on icon at bounding box center [933, 216] width 18 height 18
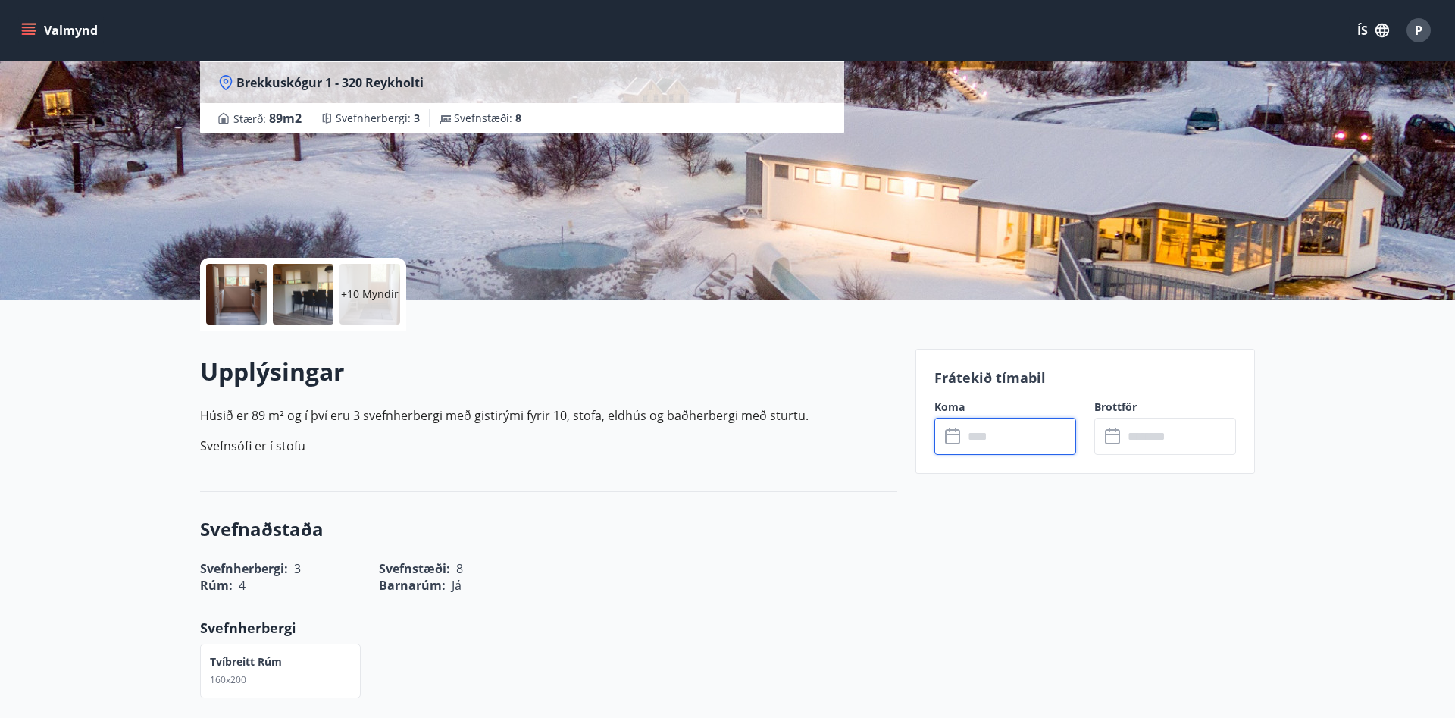
scroll to position [464, 0]
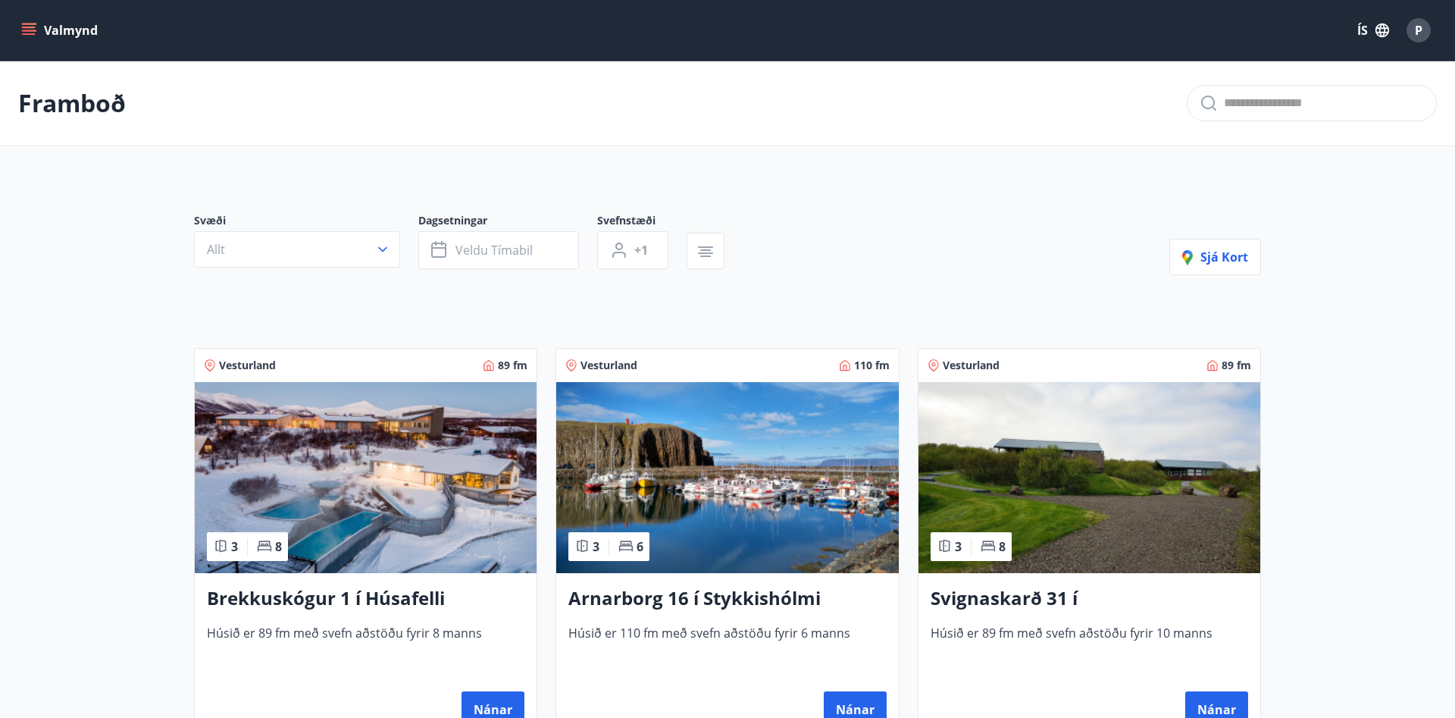
click at [98, 105] on p "Framboð" at bounding box center [72, 102] width 108 height 33
click at [95, 40] on button "Valmynd" at bounding box center [61, 30] width 86 height 27
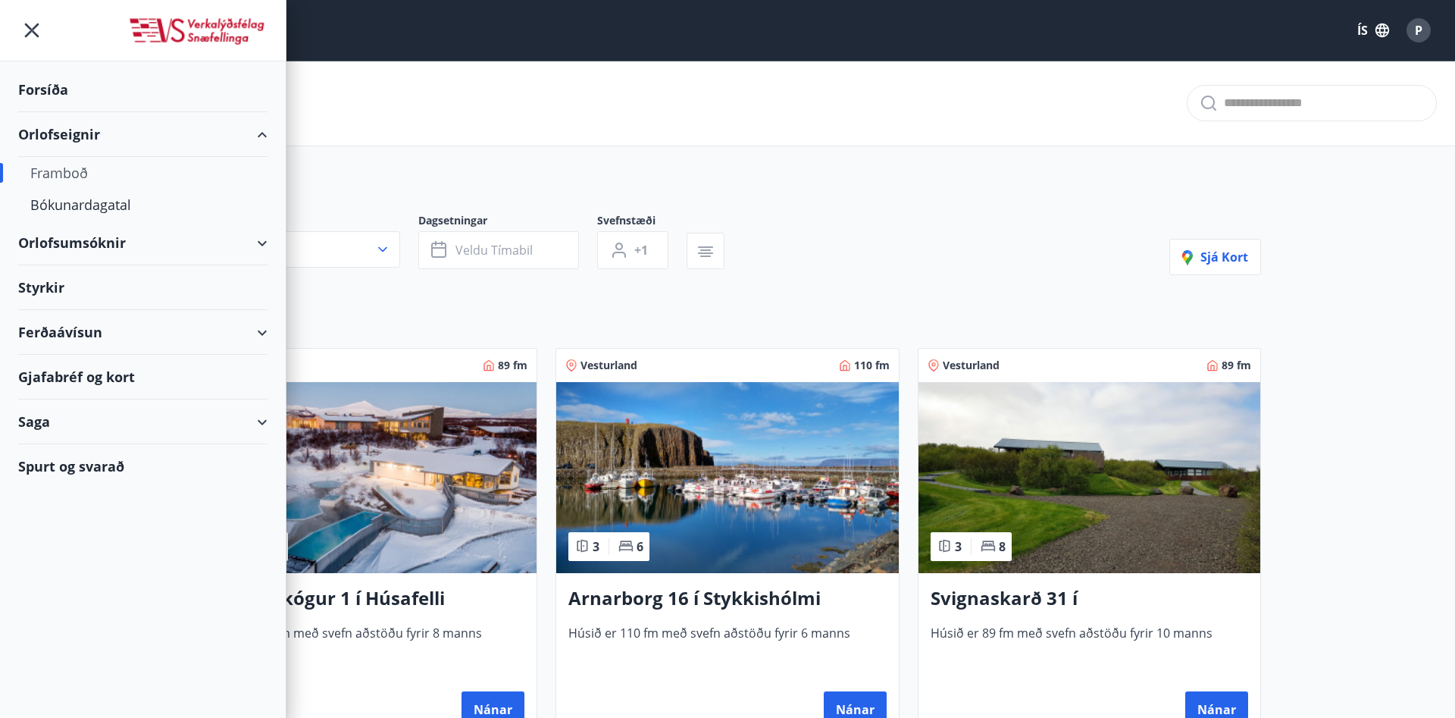
click at [84, 133] on div "Orlofseignir" at bounding box center [142, 134] width 249 height 45
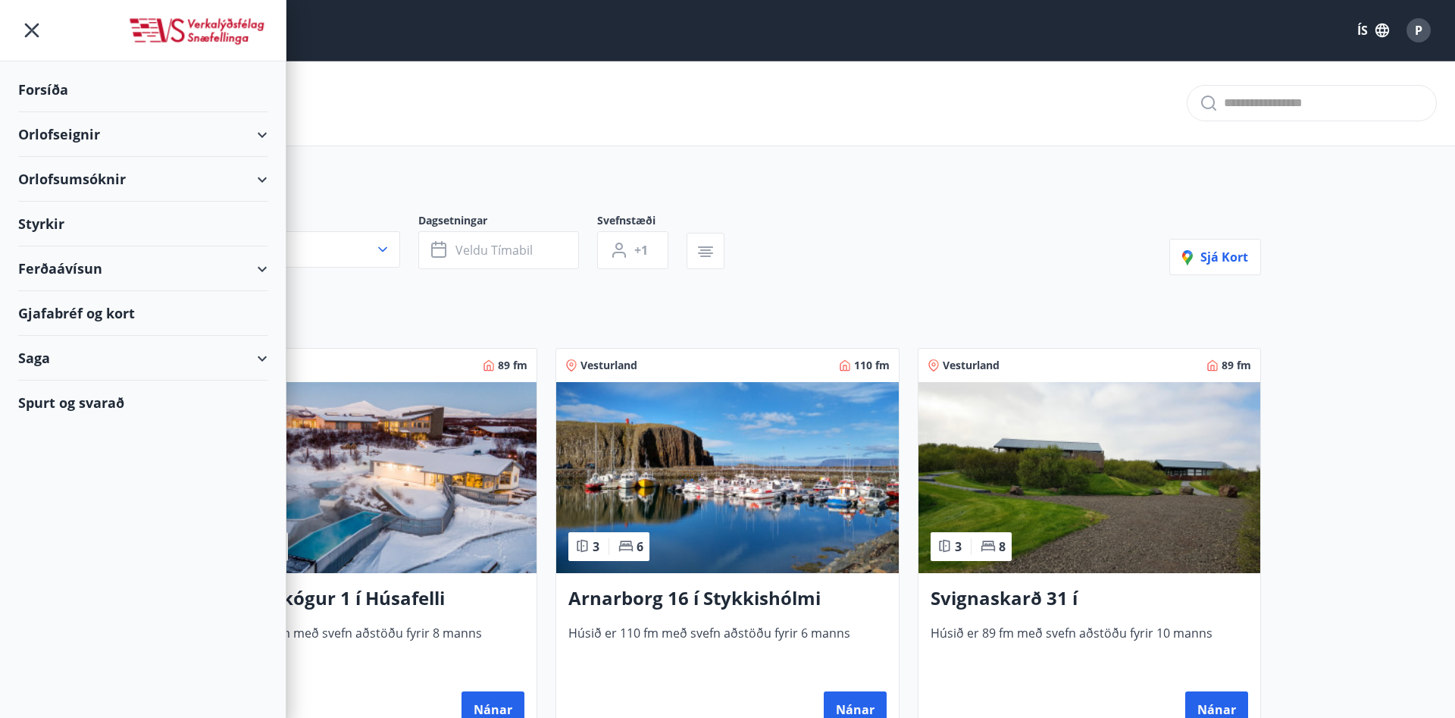
click at [84, 133] on div "Orlofseignir" at bounding box center [142, 134] width 249 height 45
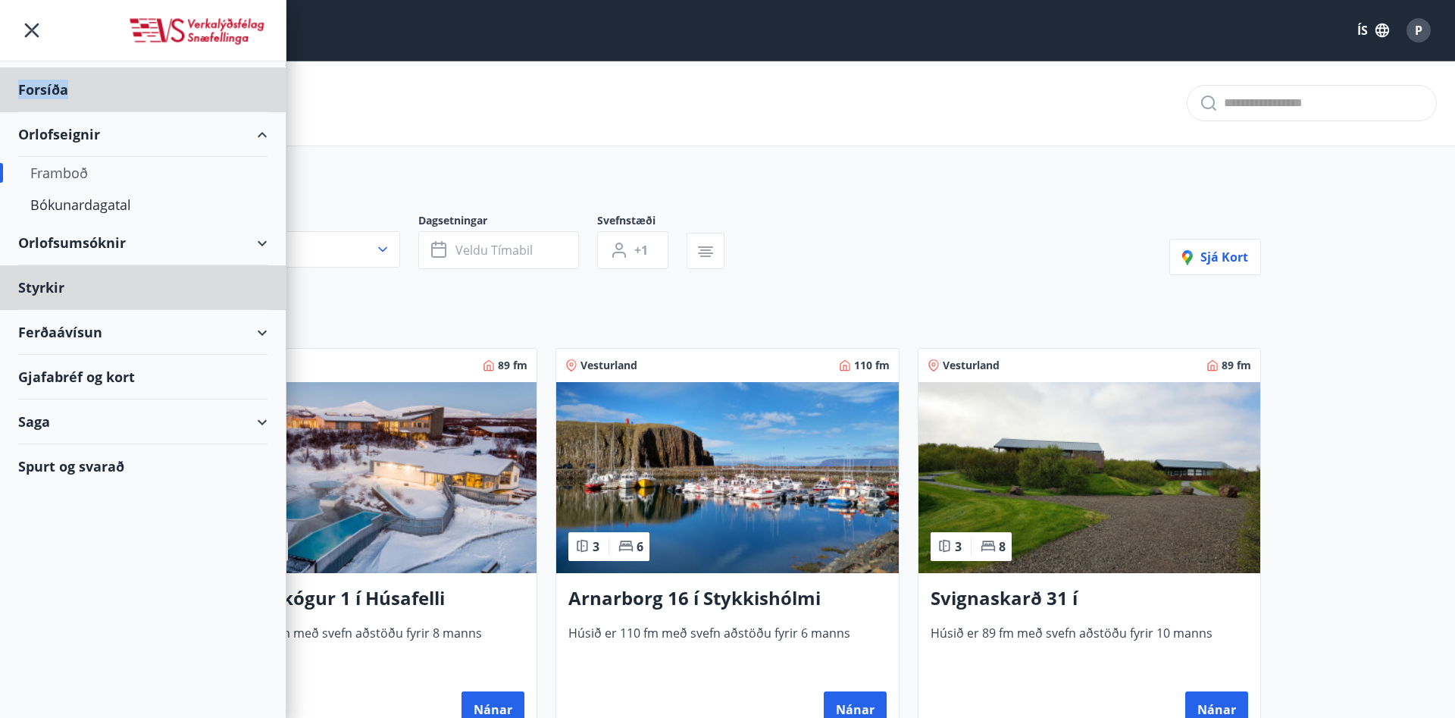
click at [66, 102] on div "Forsíða" at bounding box center [142, 89] width 249 height 45
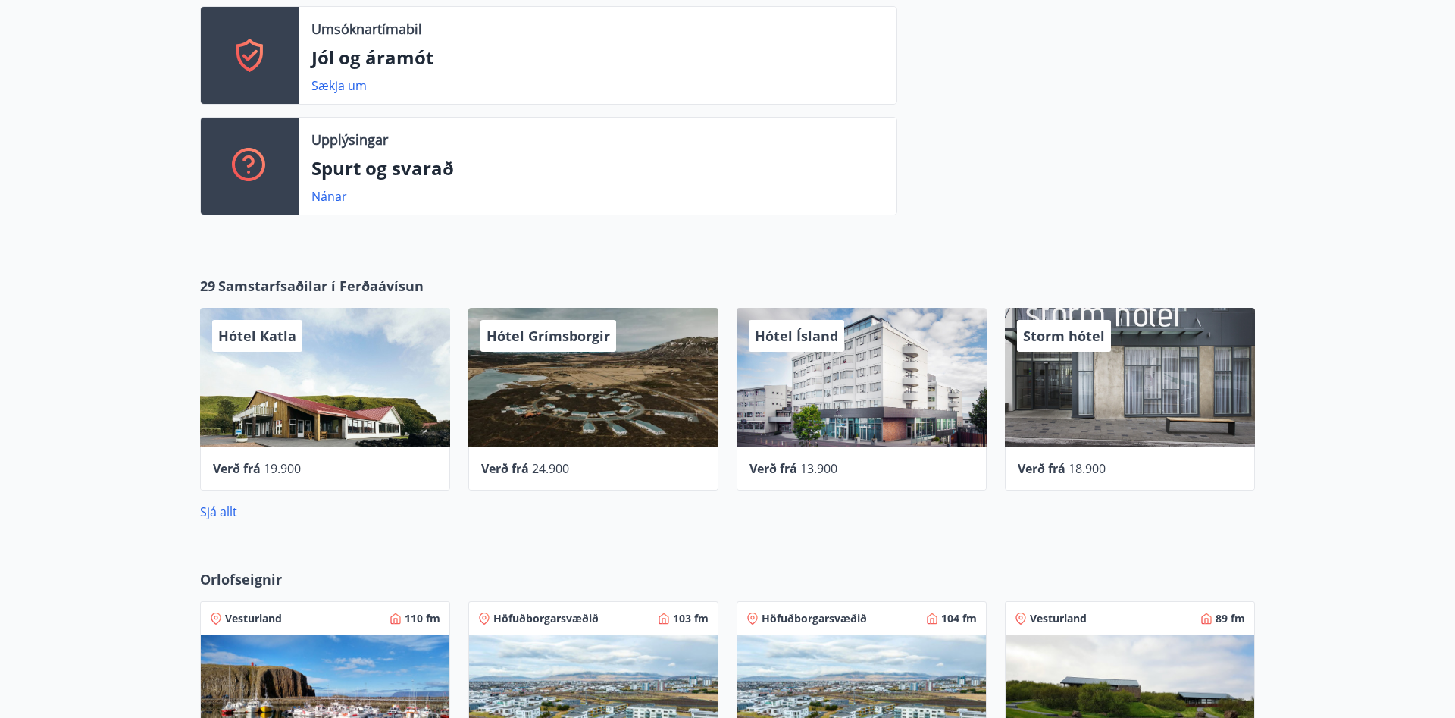
scroll to position [541, 0]
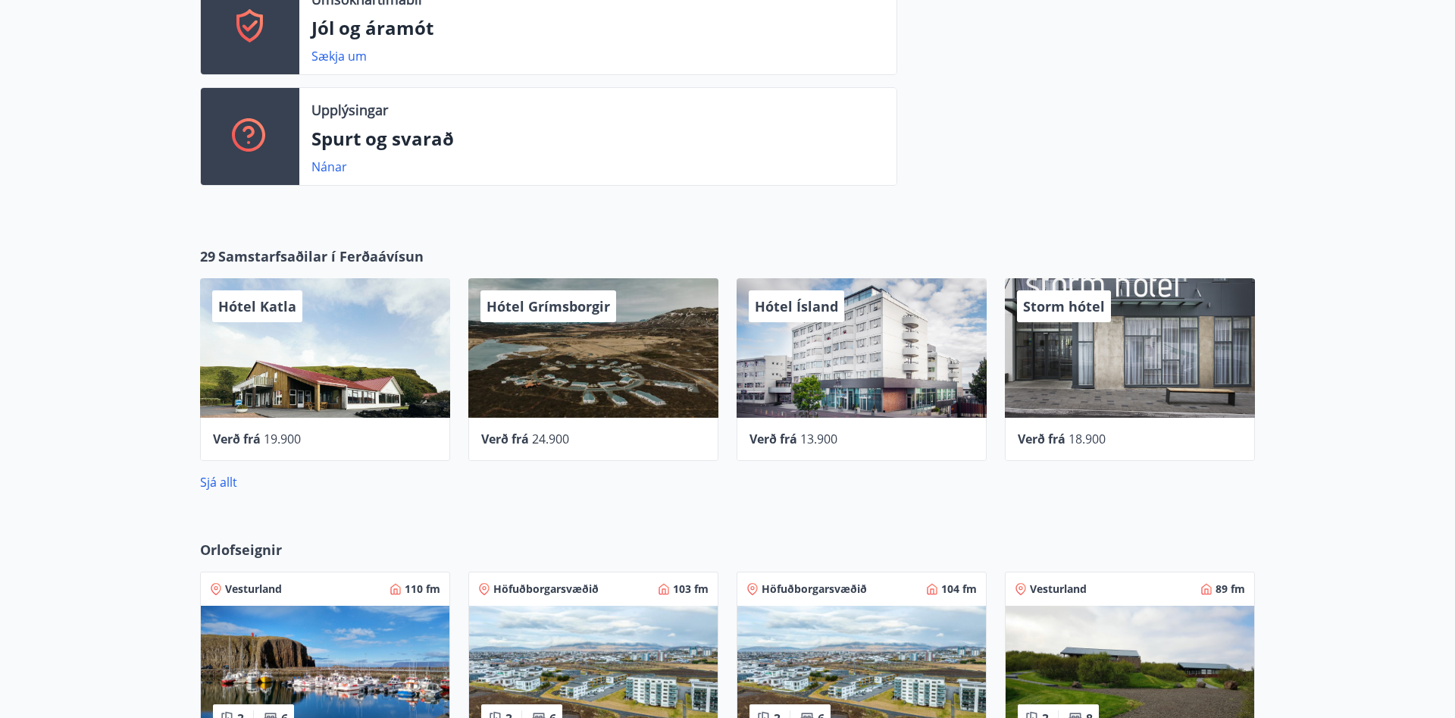
click at [921, 366] on div "Hótel Ísland" at bounding box center [861, 347] width 250 height 139
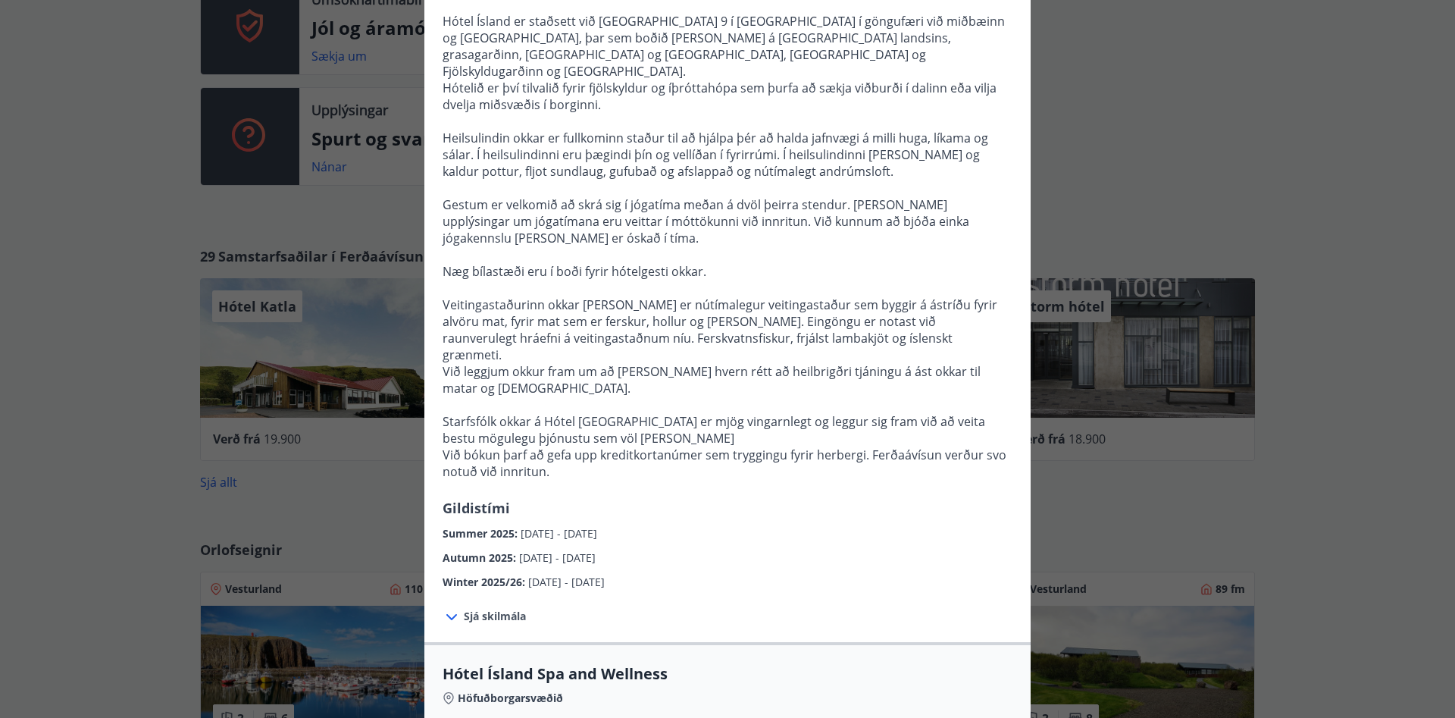
scroll to position [217, 0]
click at [480, 611] on span "Sjá skilmála" at bounding box center [495, 618] width 62 height 15
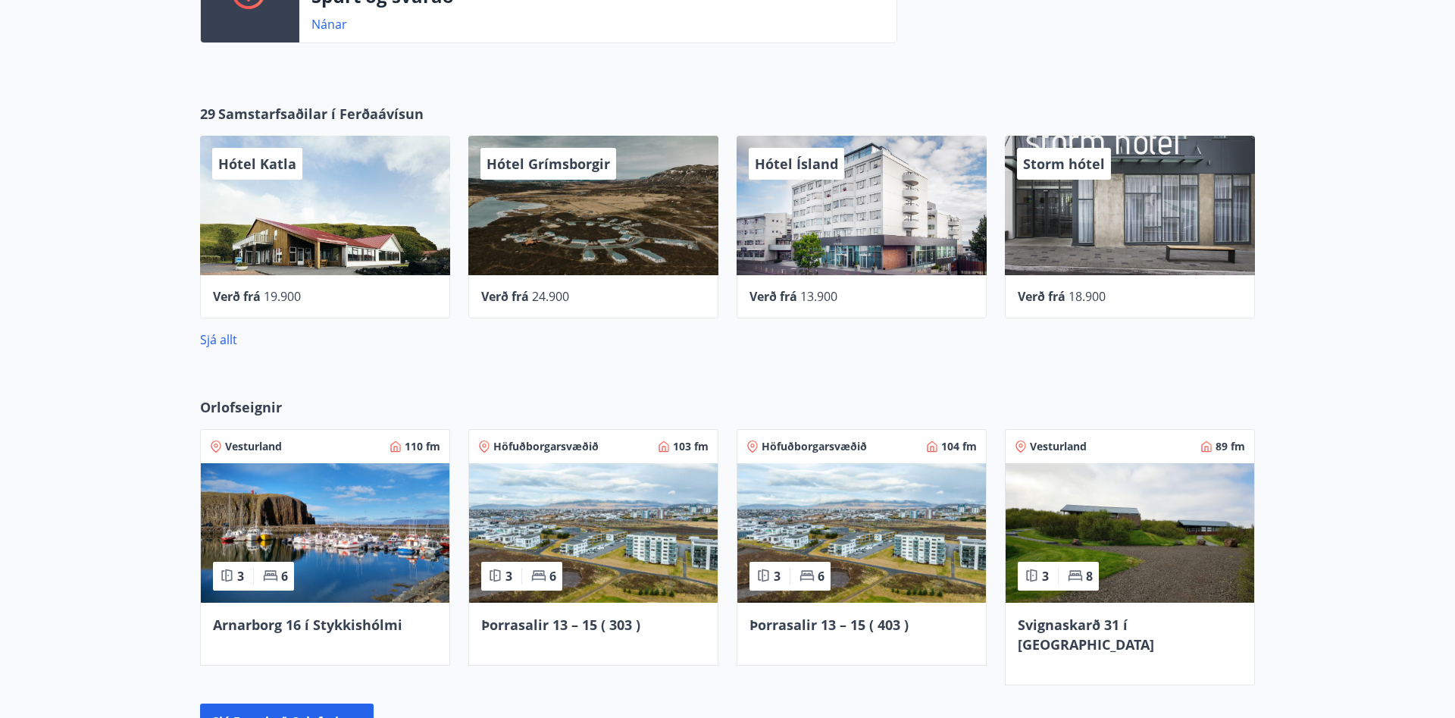
scroll to position [696, 0]
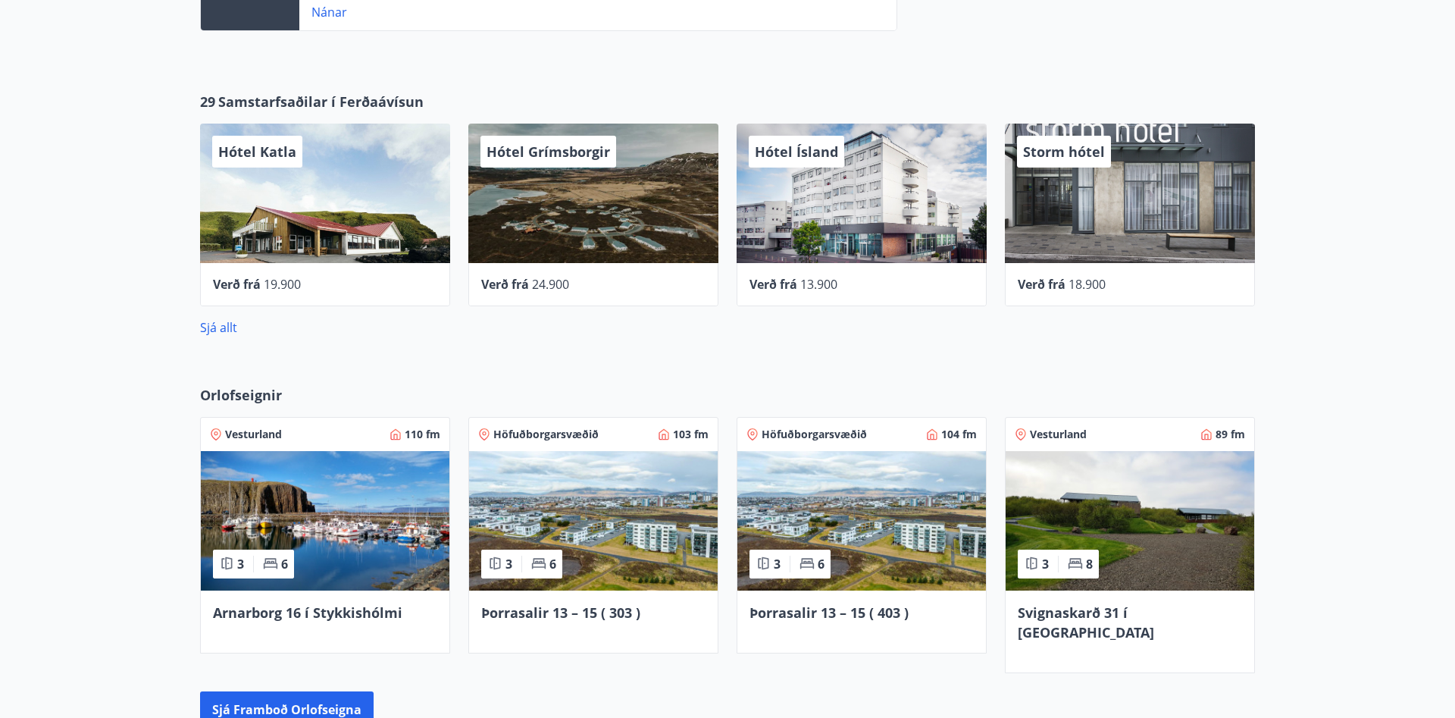
click at [1093, 199] on div "Storm hótel" at bounding box center [1130, 192] width 250 height 139
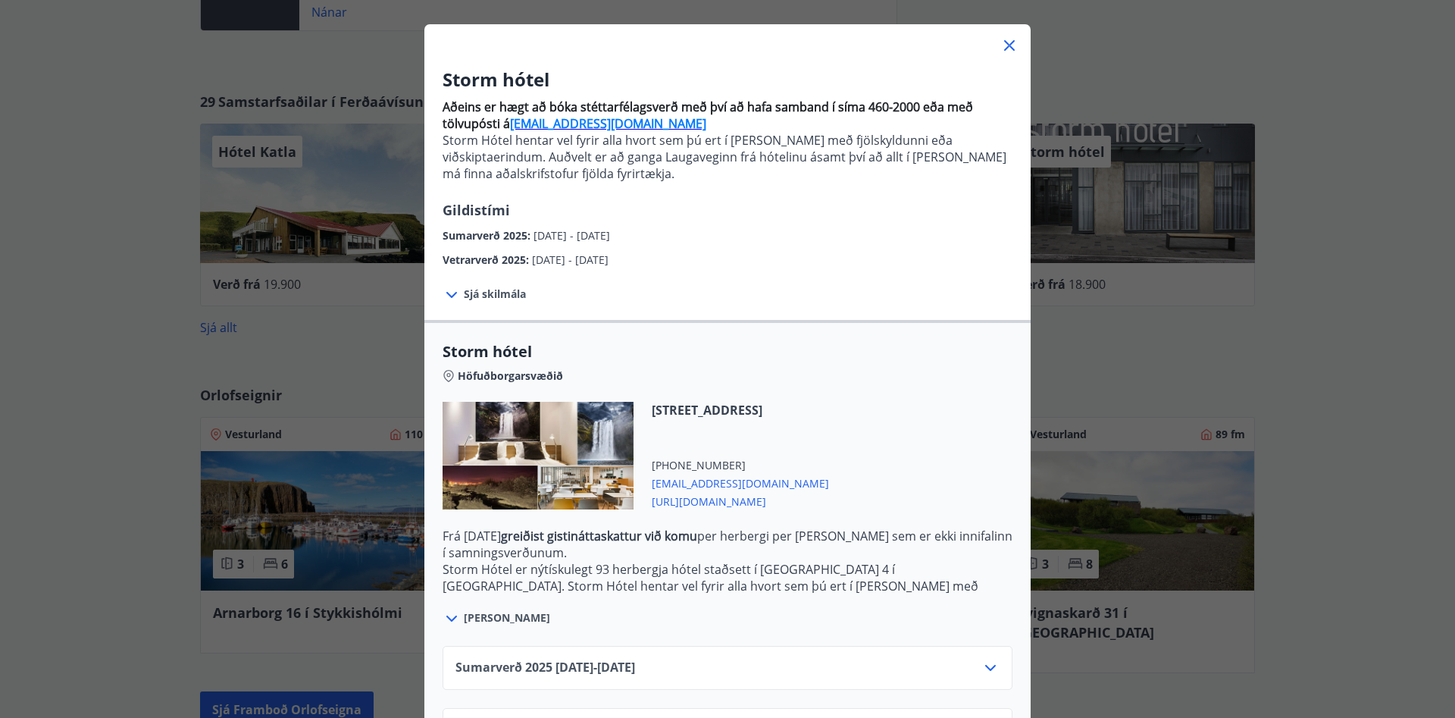
scroll to position [100, 0]
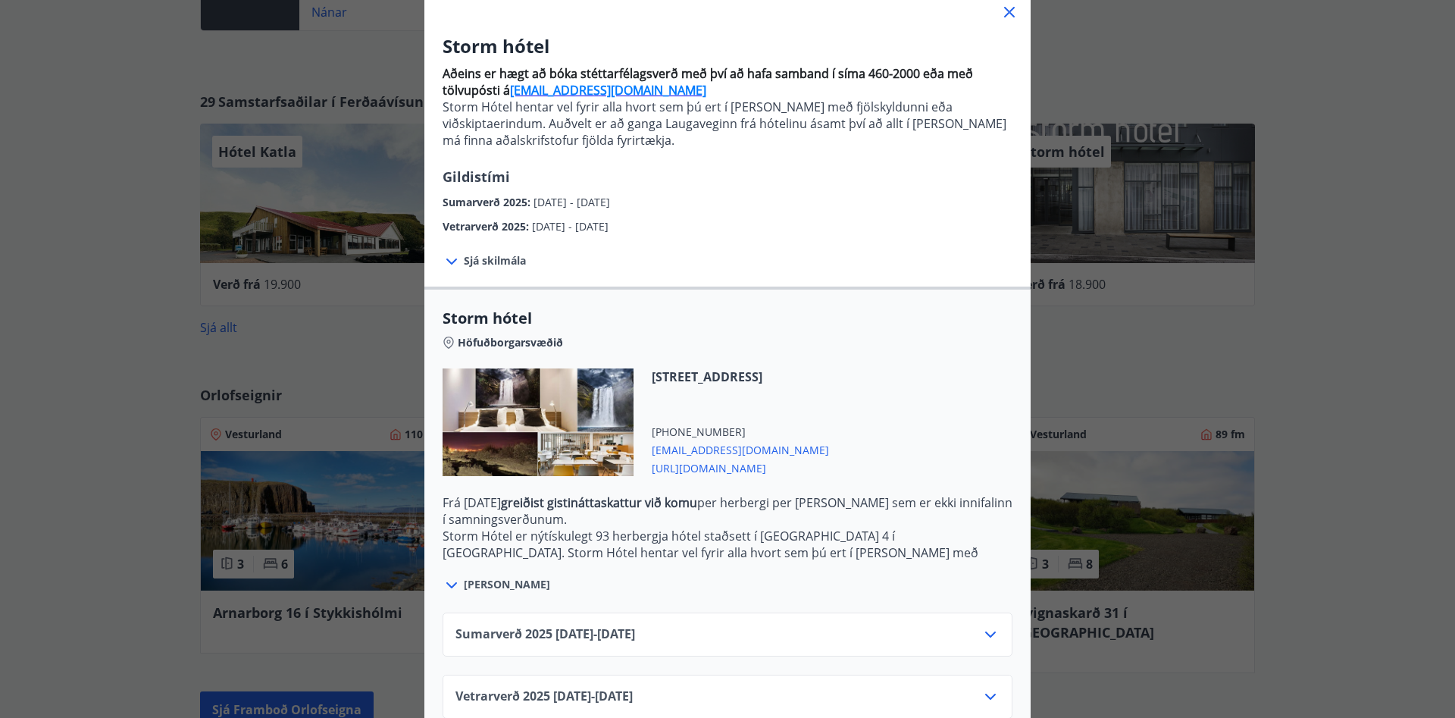
click at [505, 262] on span "Sjá skilmála" at bounding box center [495, 260] width 62 height 15
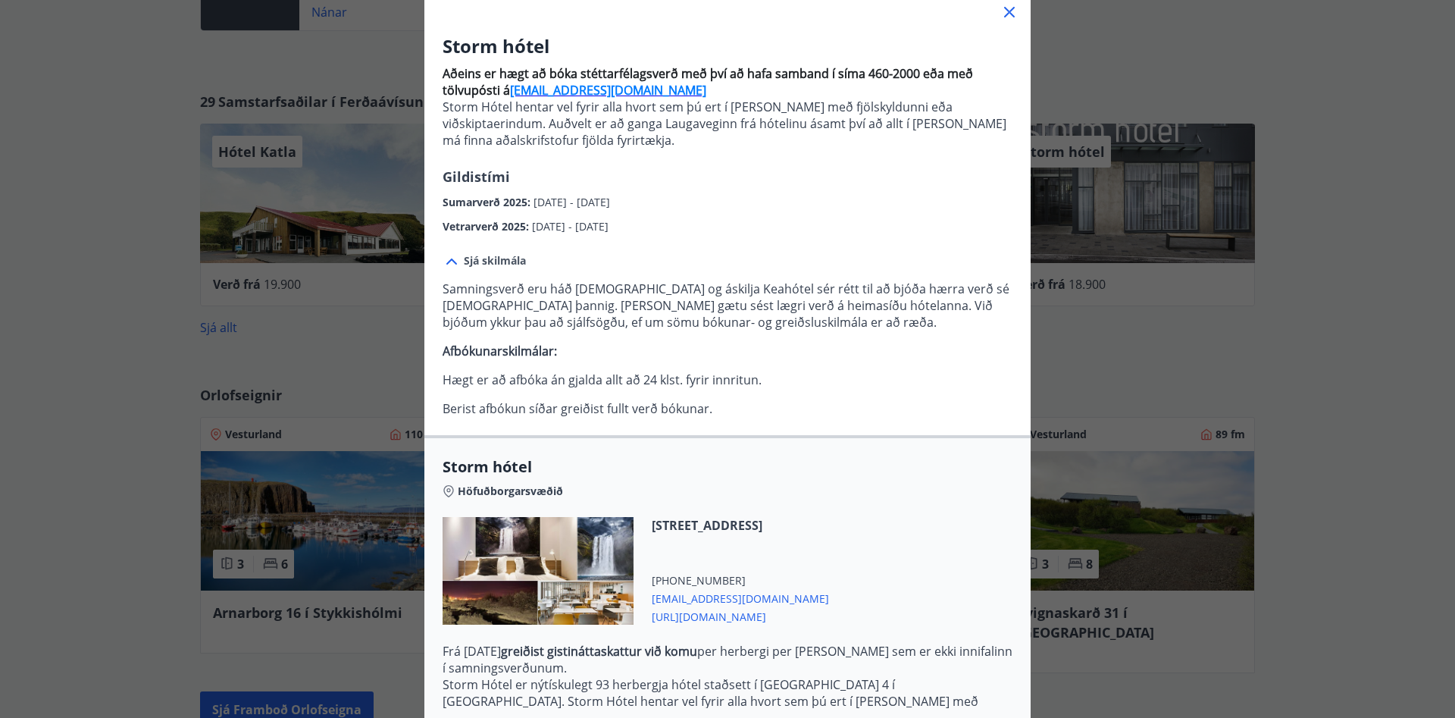
scroll to position [267, 0]
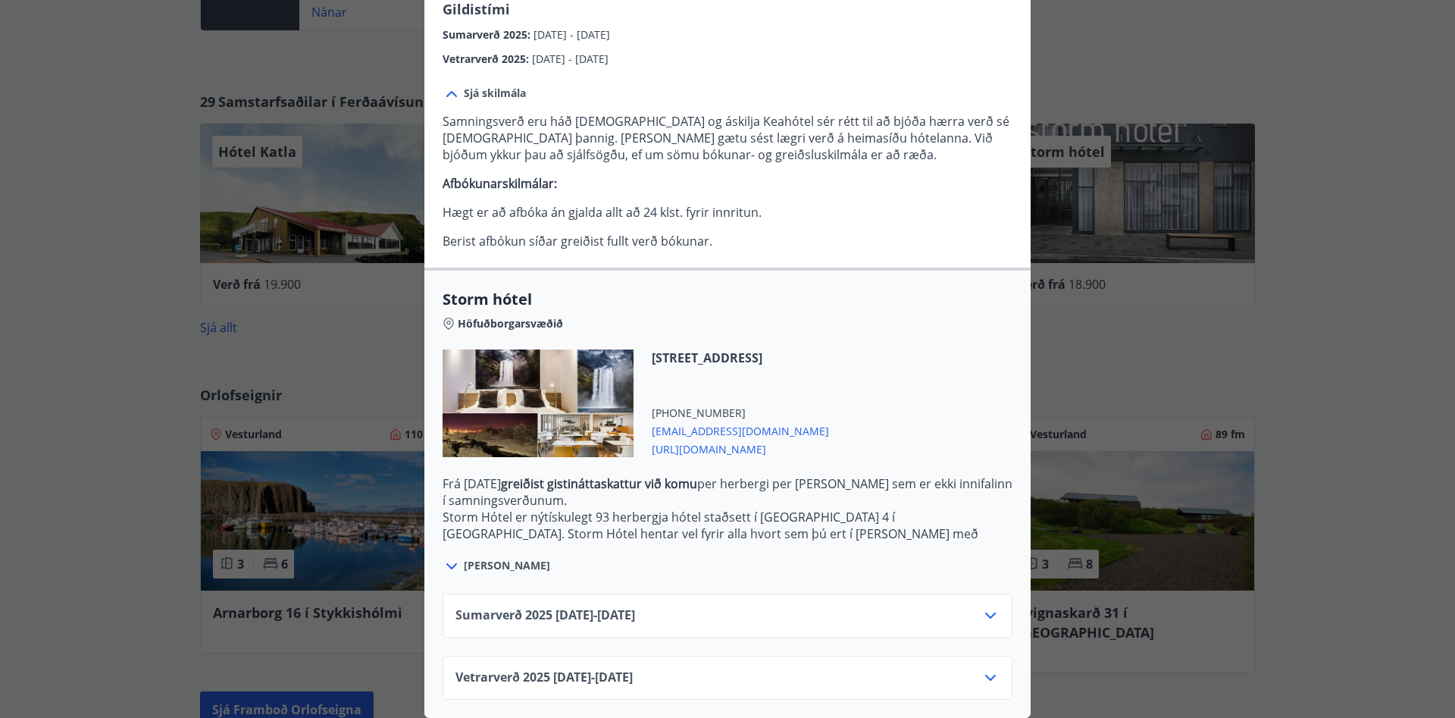
click at [555, 607] on span "Sumarverð [PHONE_NUMBER][DATE] - [DATE]" at bounding box center [545, 615] width 180 height 18
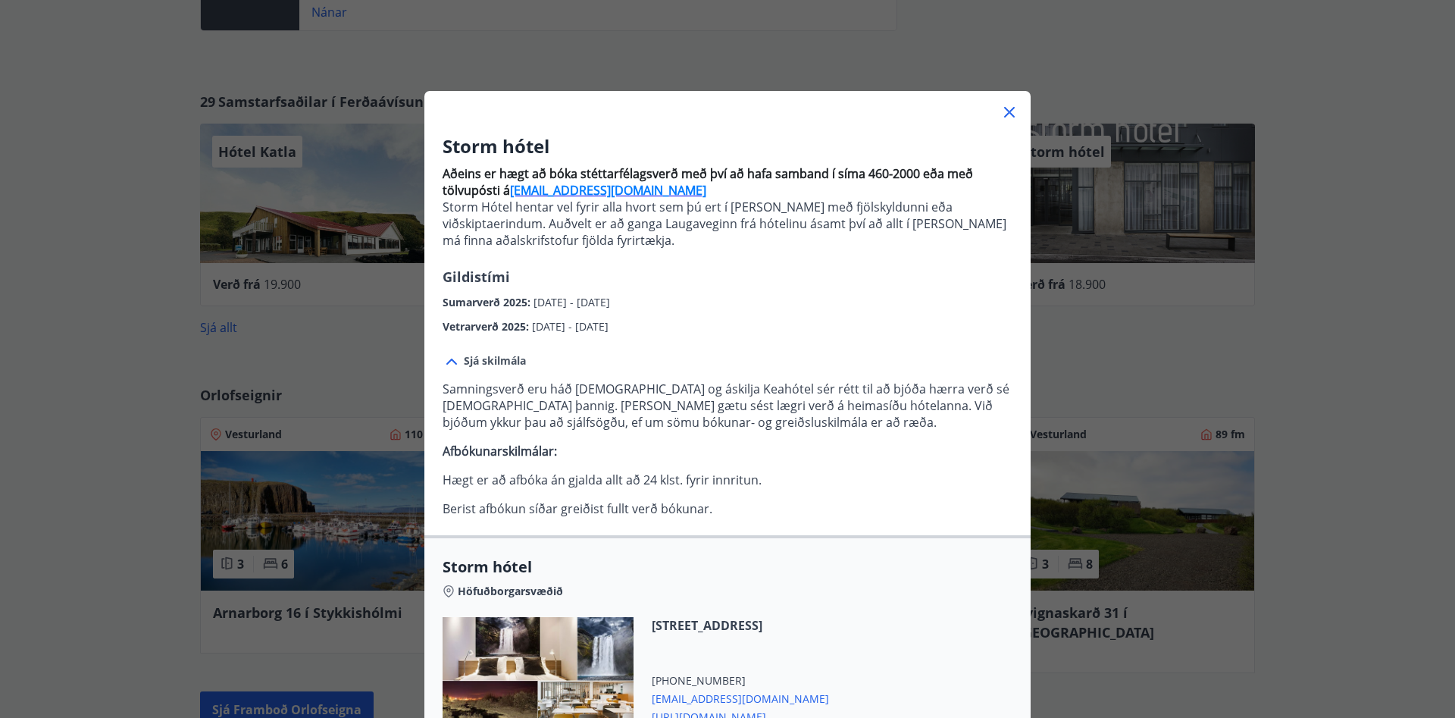
click at [1008, 115] on icon at bounding box center [1009, 112] width 18 height 18
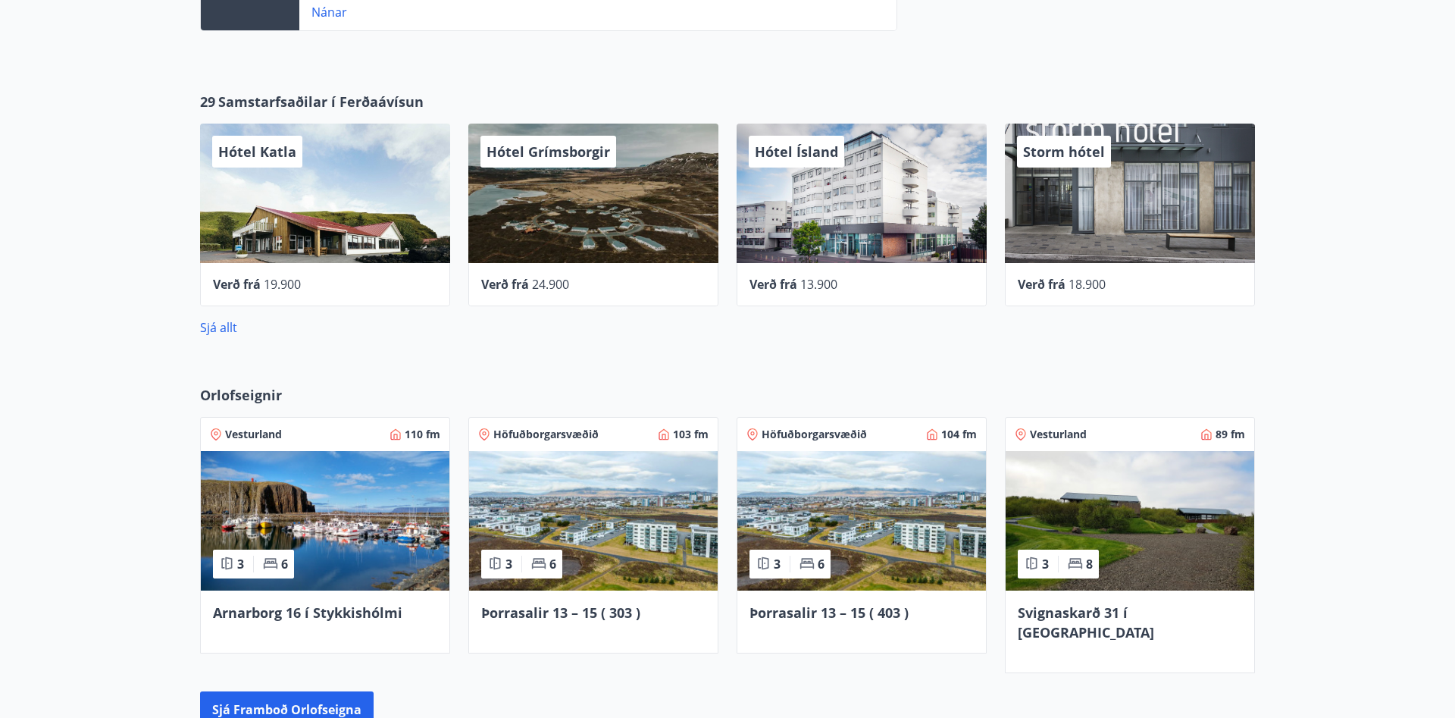
scroll to position [898, 0]
